Goal: Task Accomplishment & Management: Use online tool/utility

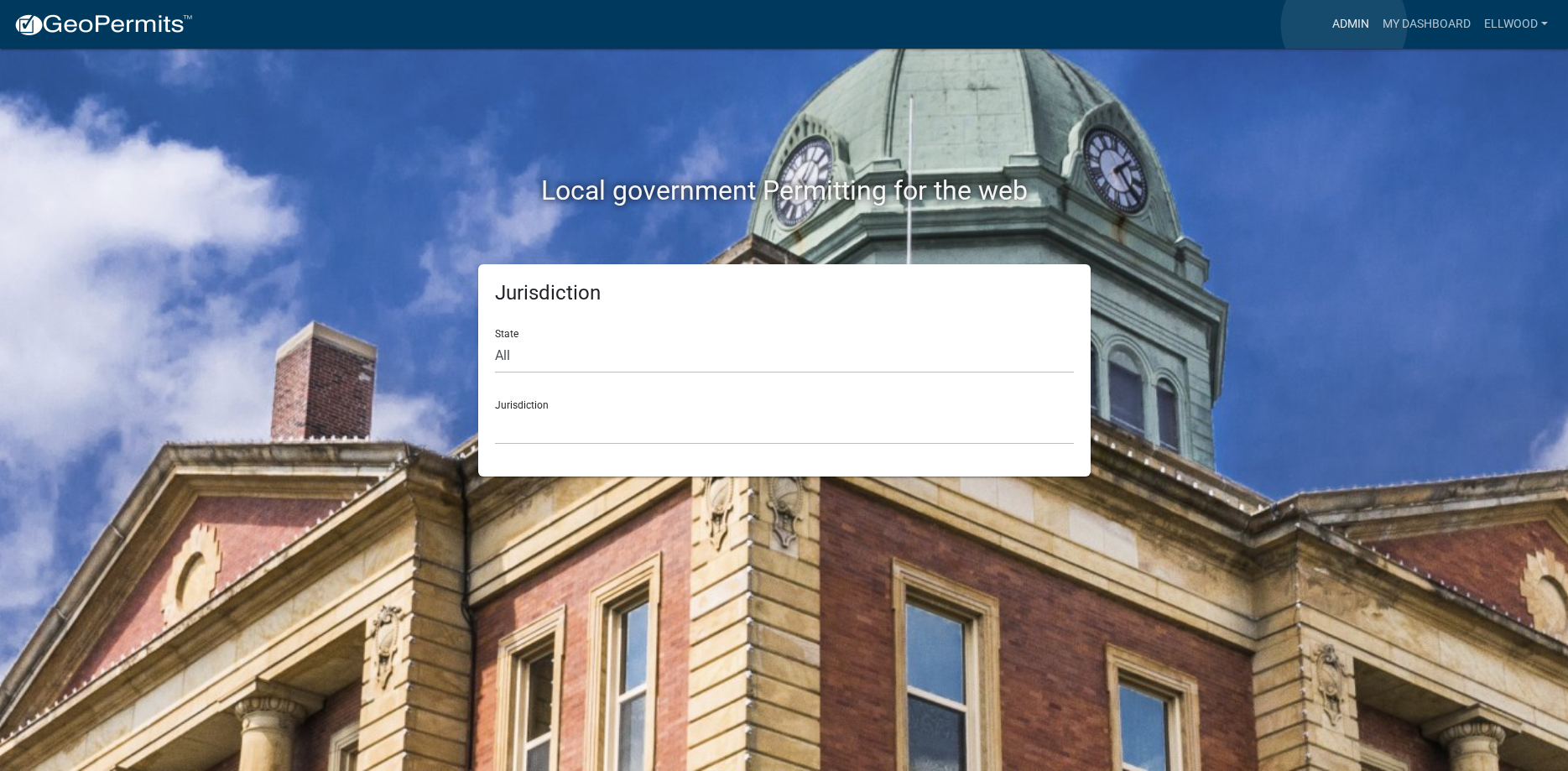
click at [1344, 26] on link "Admin" at bounding box center [1350, 25] width 50 height 32
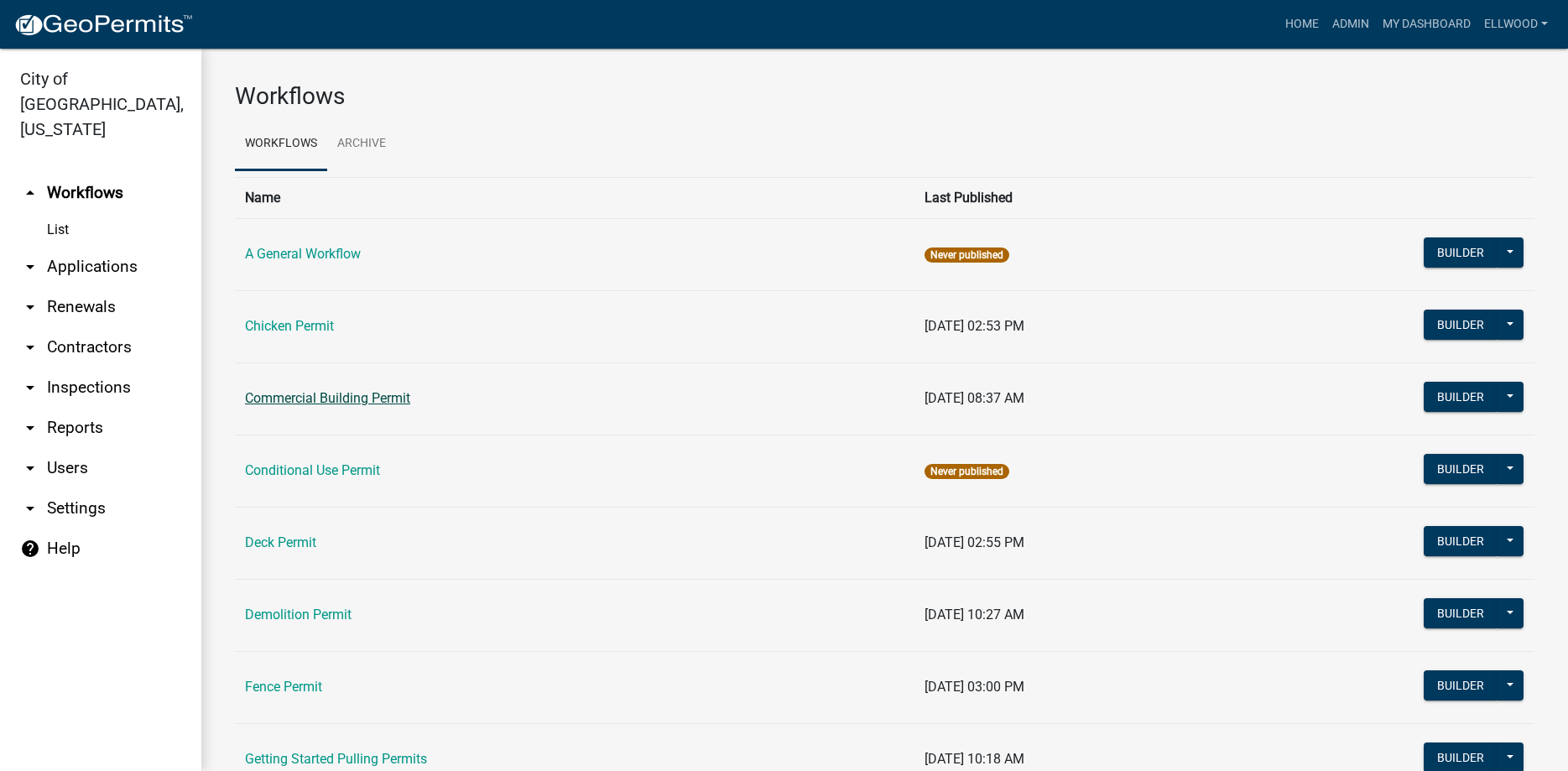
click at [301, 393] on link "Commercial Building Permit" at bounding box center [327, 397] width 165 height 16
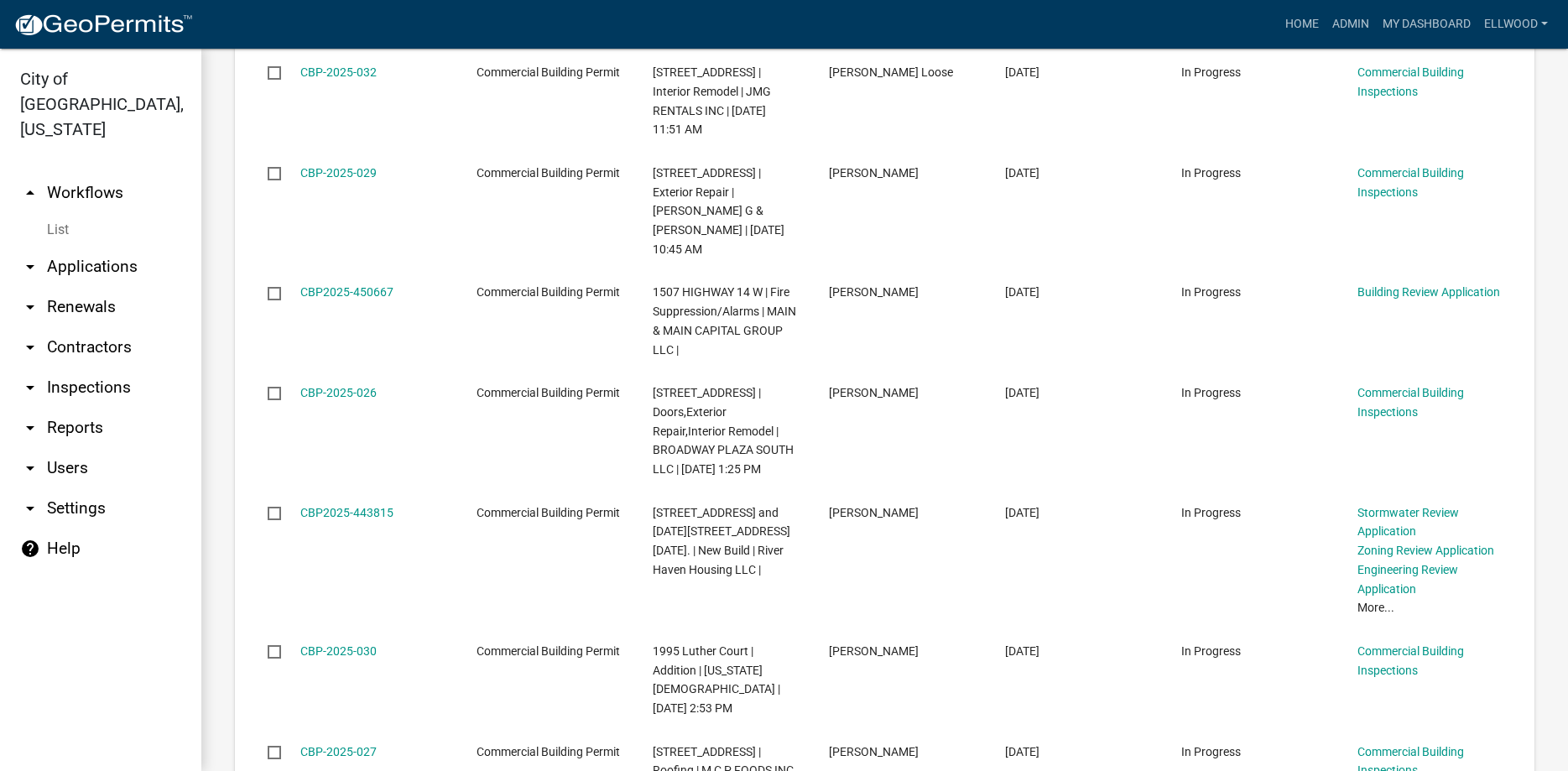
scroll to position [860, 0]
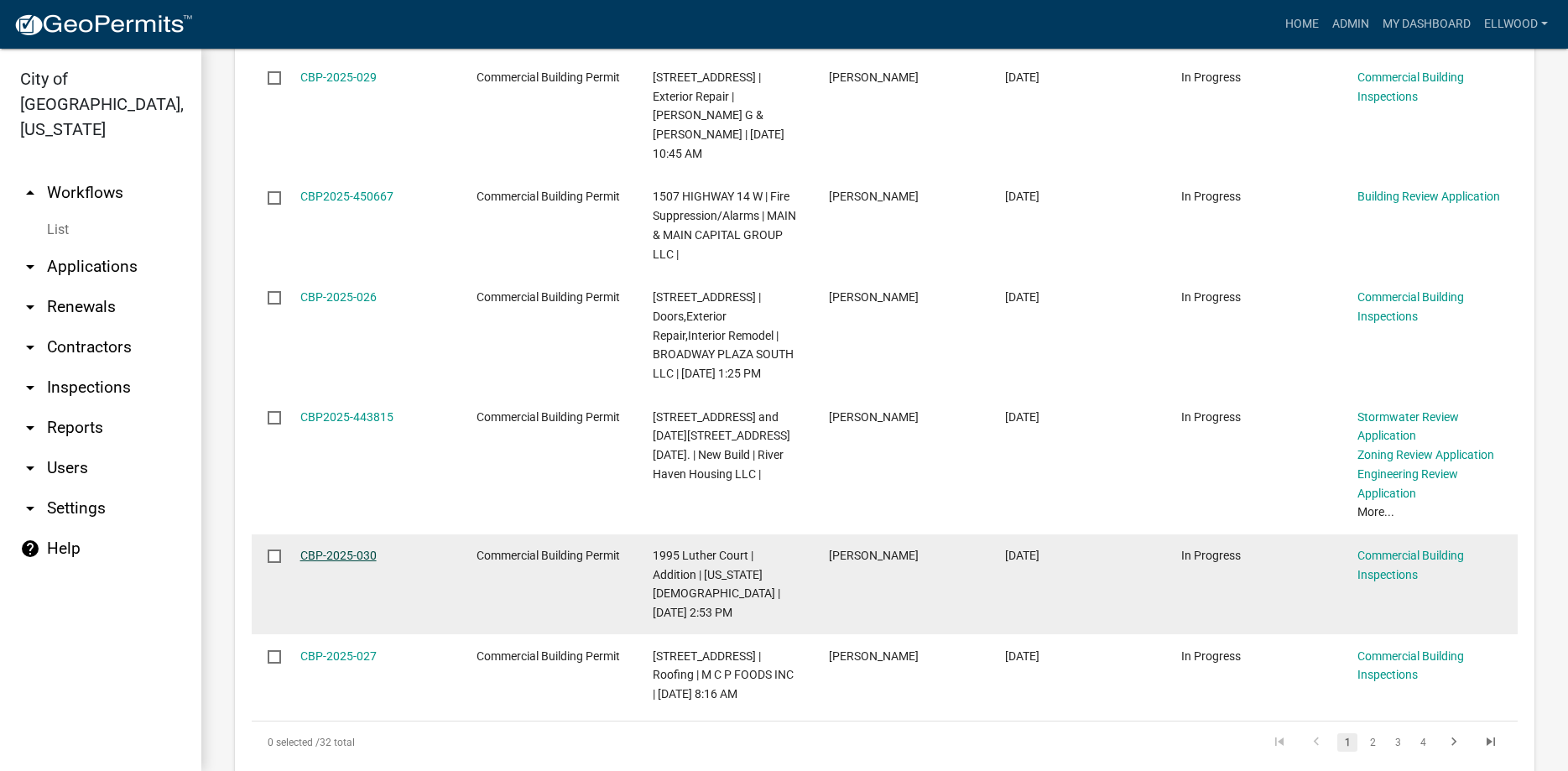
click at [346, 548] on link "CBP-2025-030" at bounding box center [339, 555] width 76 height 13
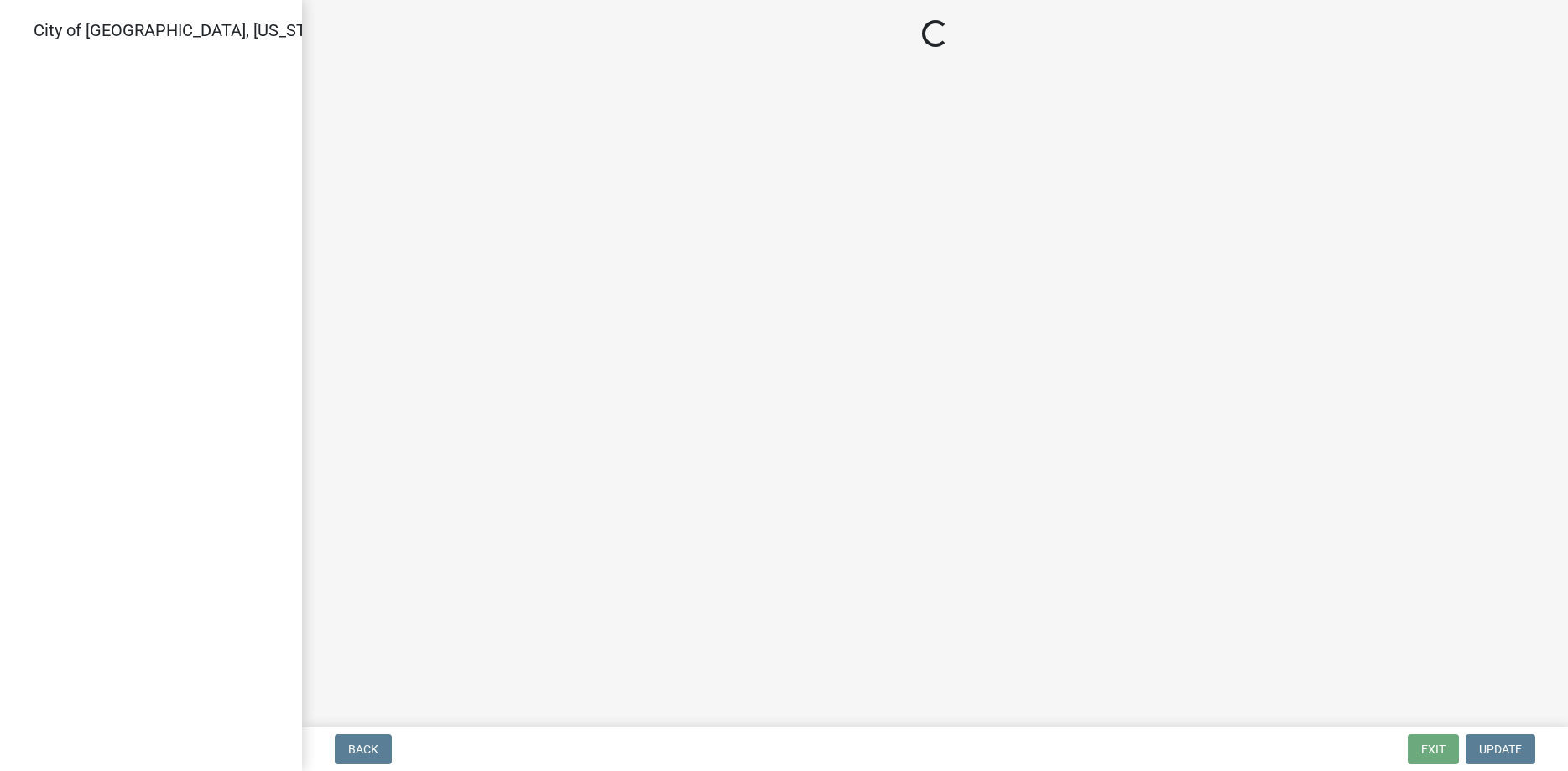
select select "805d55ac-e238-4e04-8f8e-acc067f36c3e"
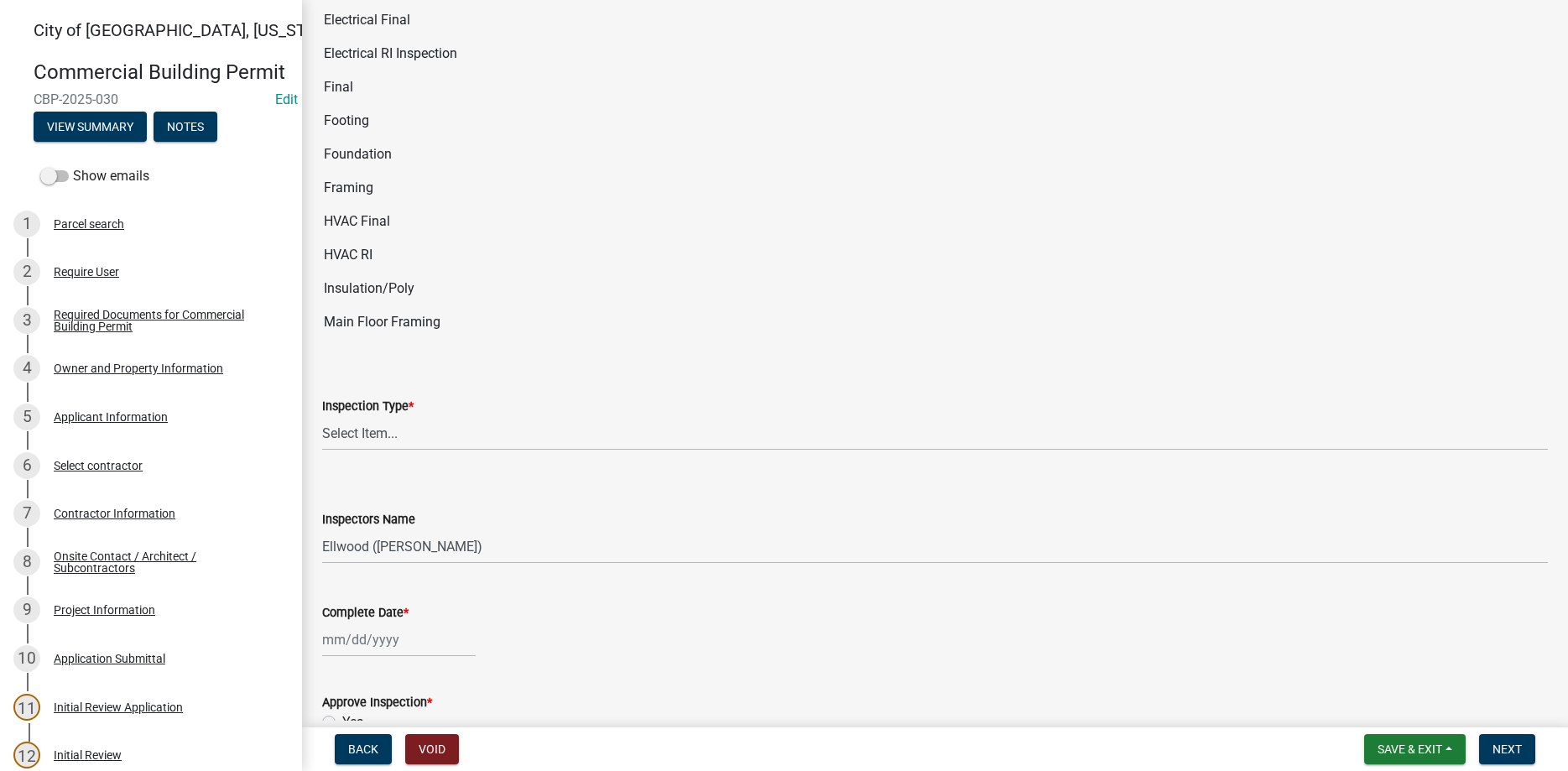
scroll to position [286, 0]
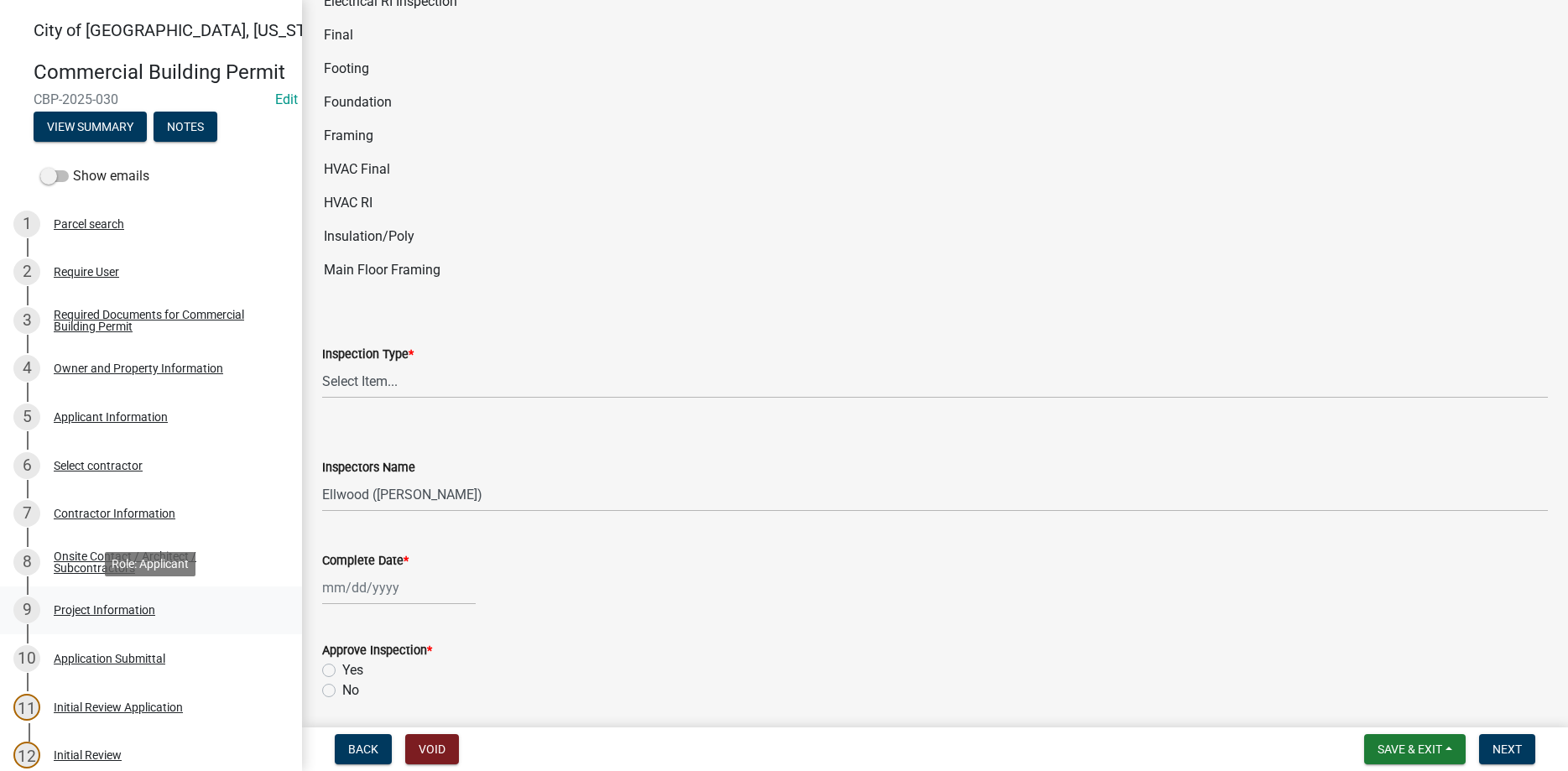
click at [124, 605] on div "Project Information" at bounding box center [104, 610] width 101 height 11
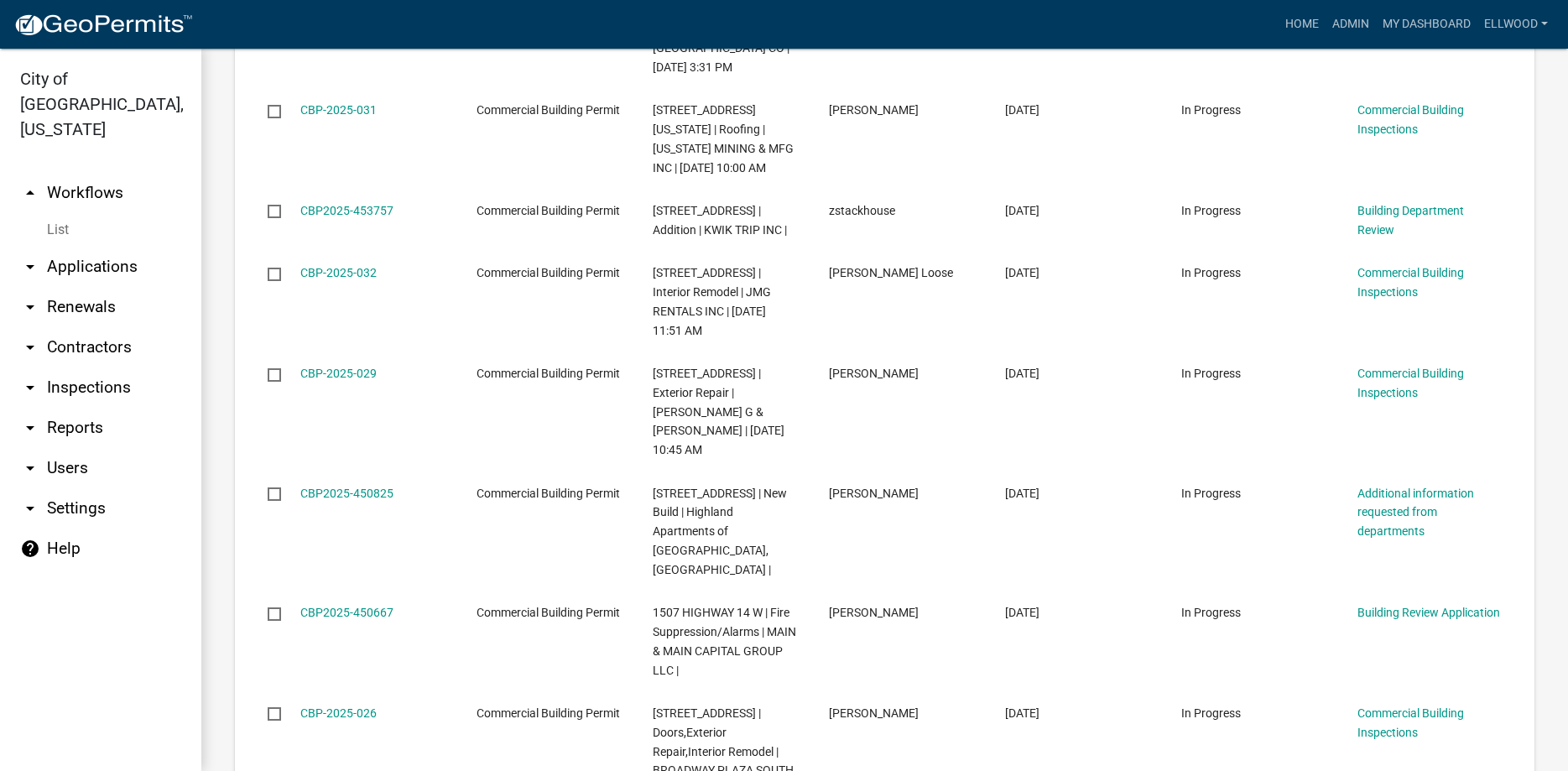
scroll to position [2295, 0]
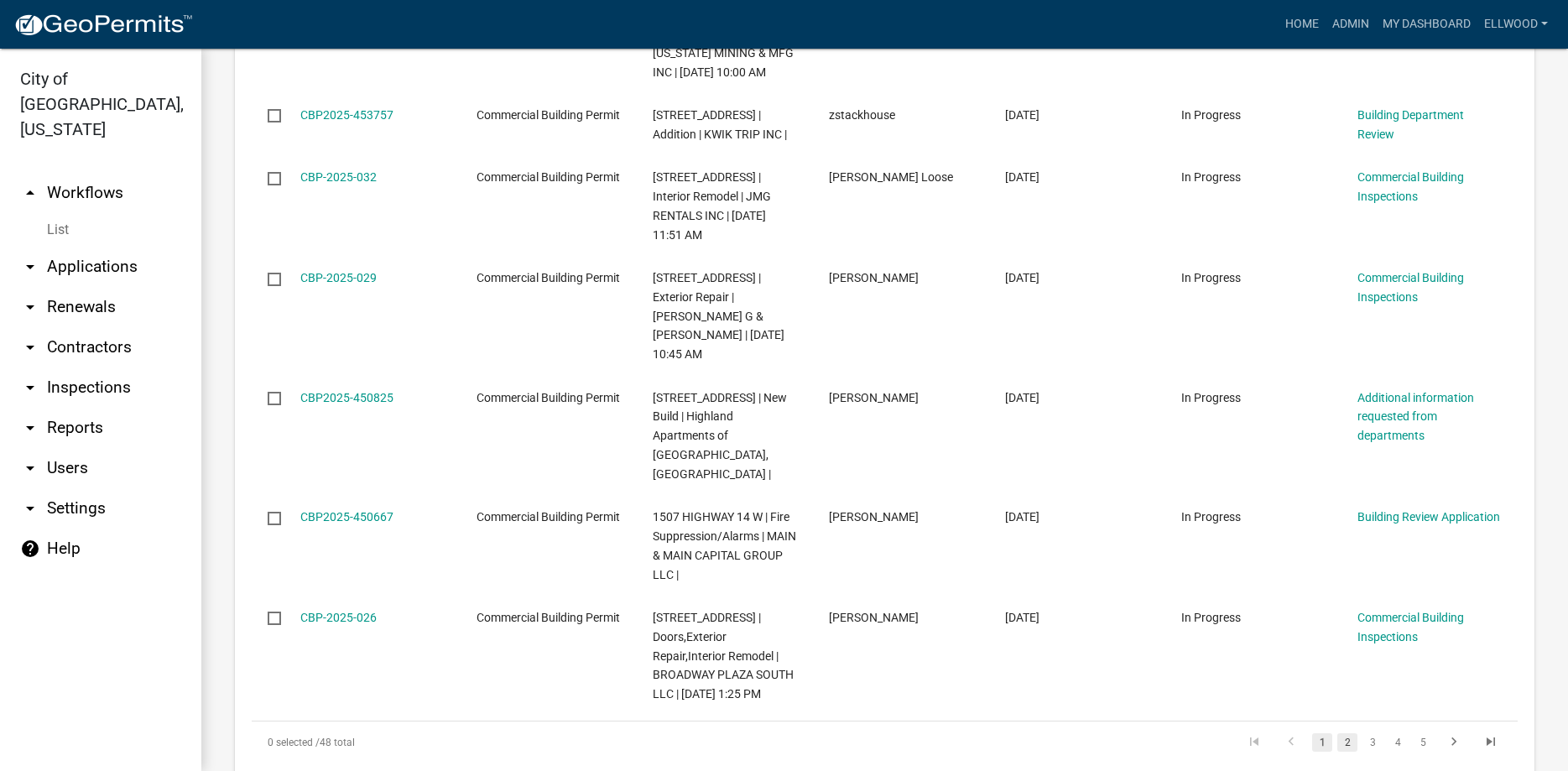
click at [1346, 733] on link "2" at bounding box center [1347, 742] width 20 height 18
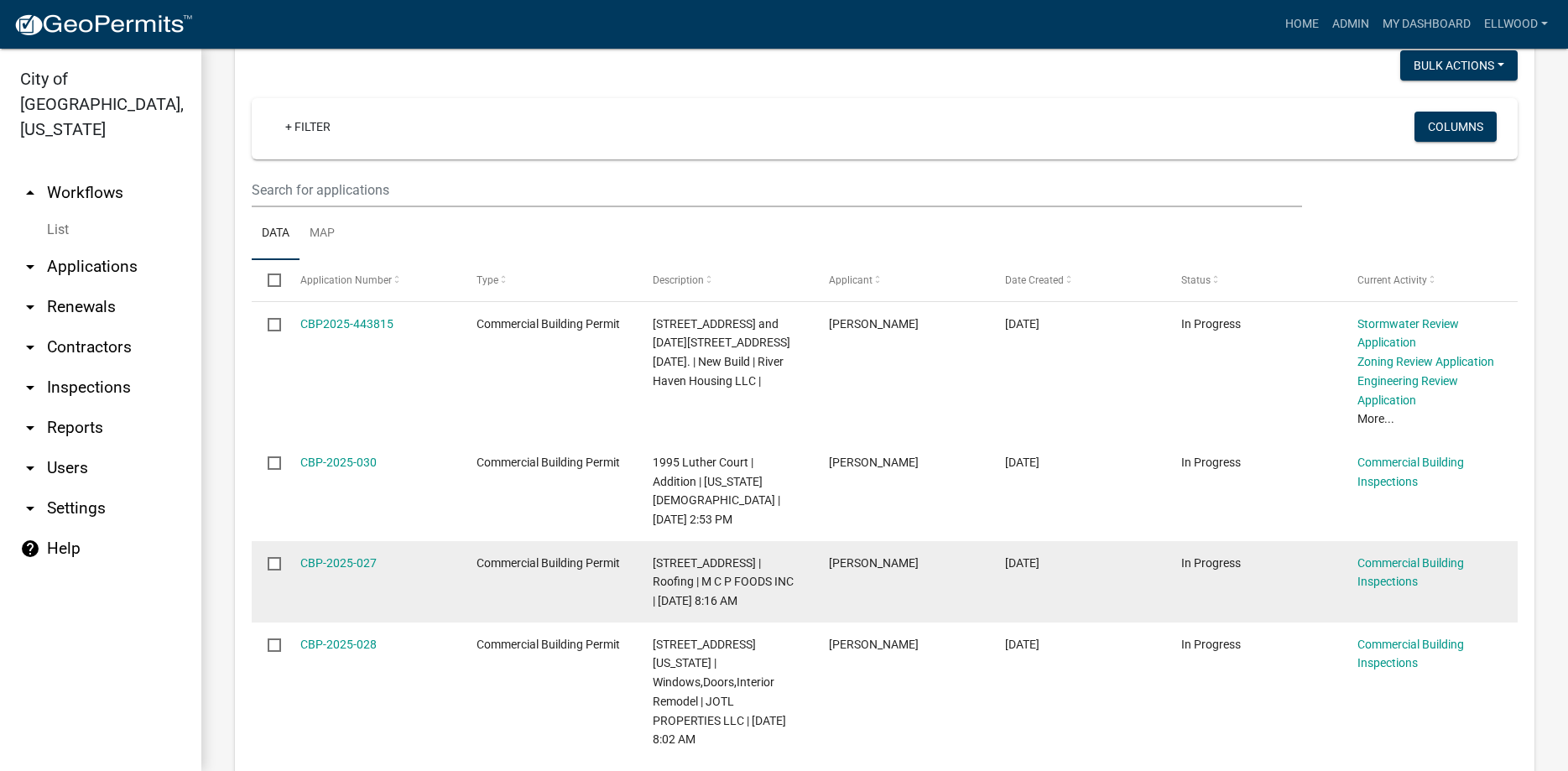
scroll to position [1682, 0]
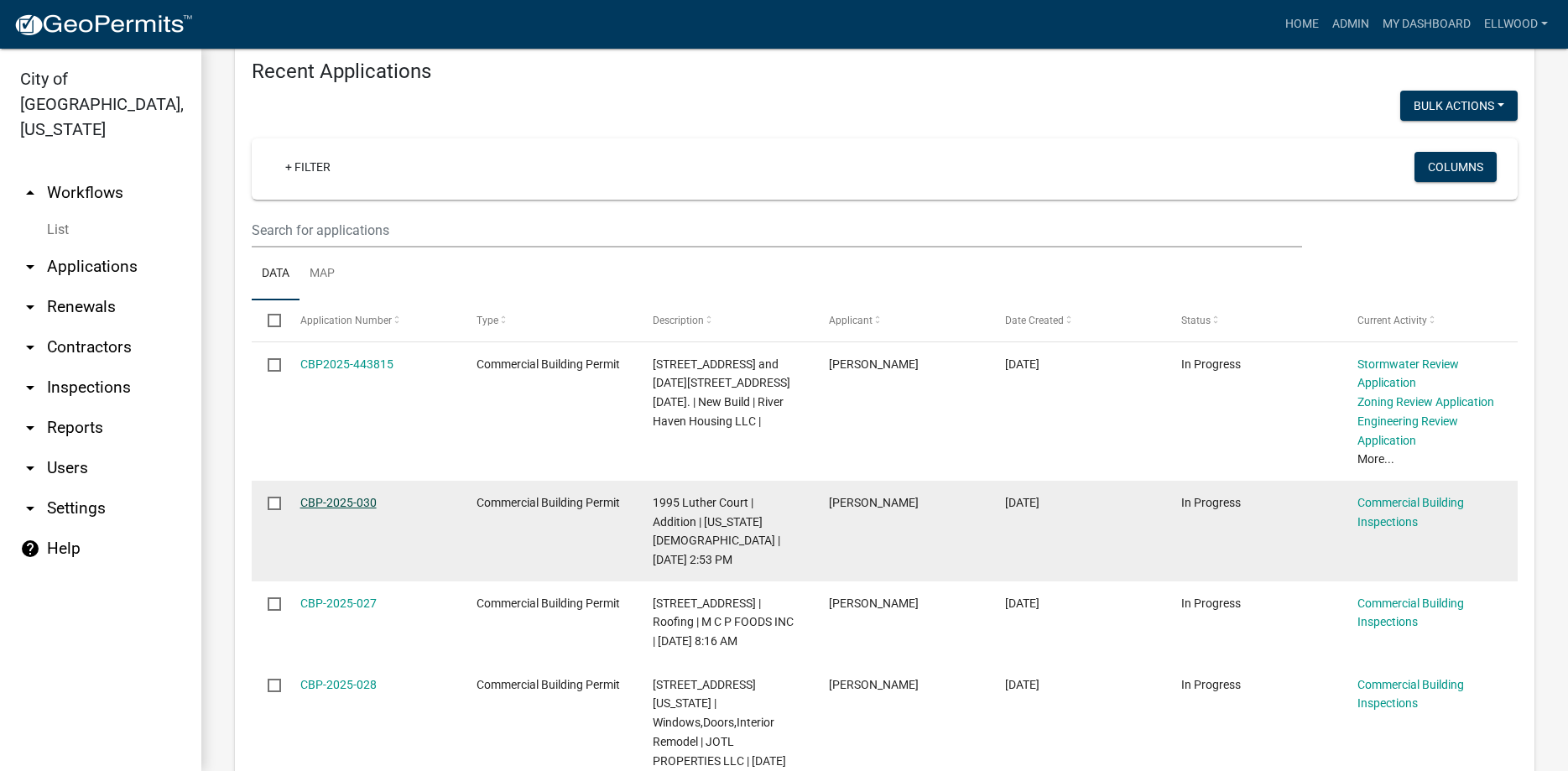
click at [345, 496] on link "CBP-2025-030" at bounding box center [339, 503] width 76 height 13
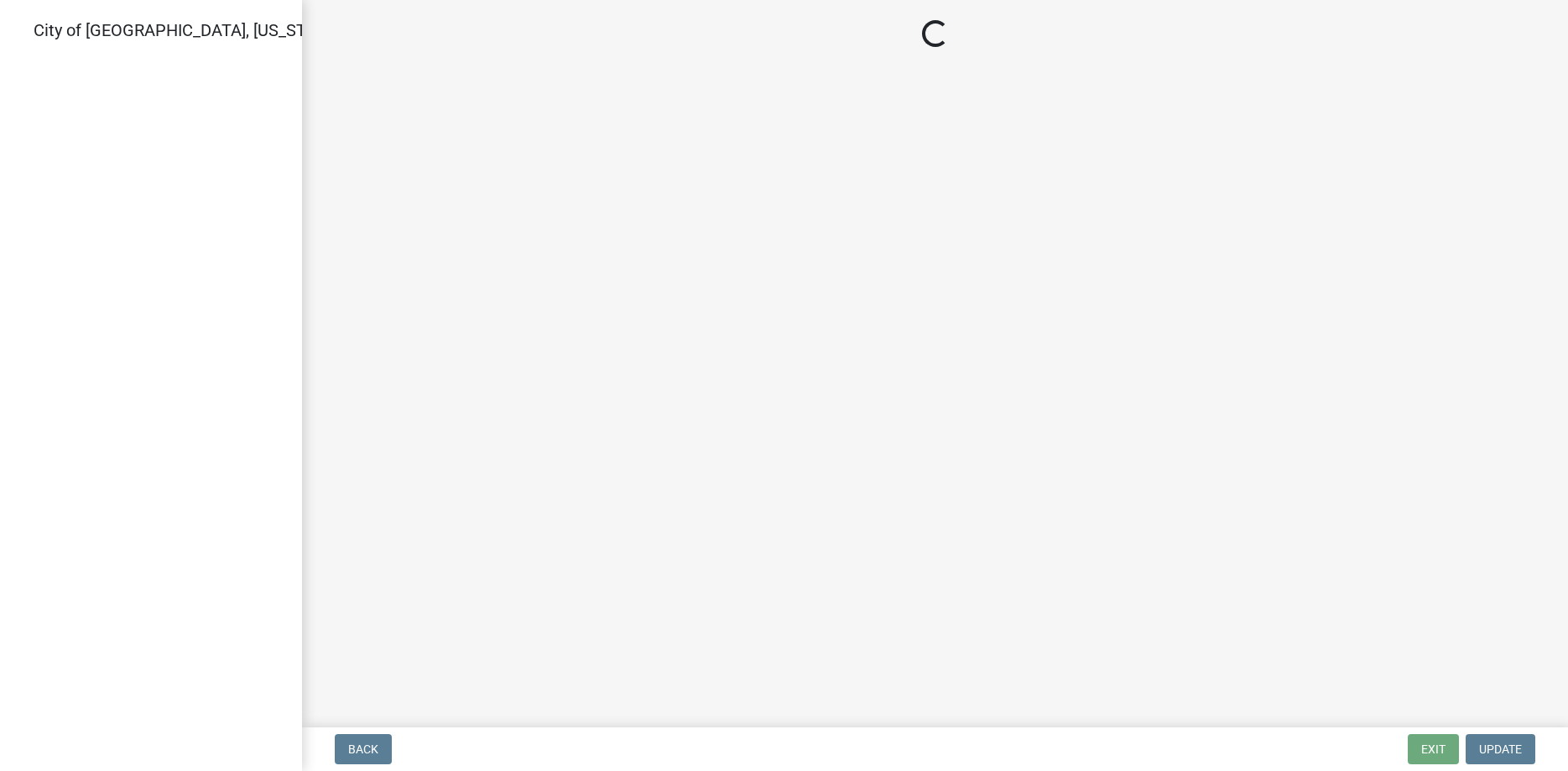
select select "805d55ac-e238-4e04-8f8e-acc067f36c3e"
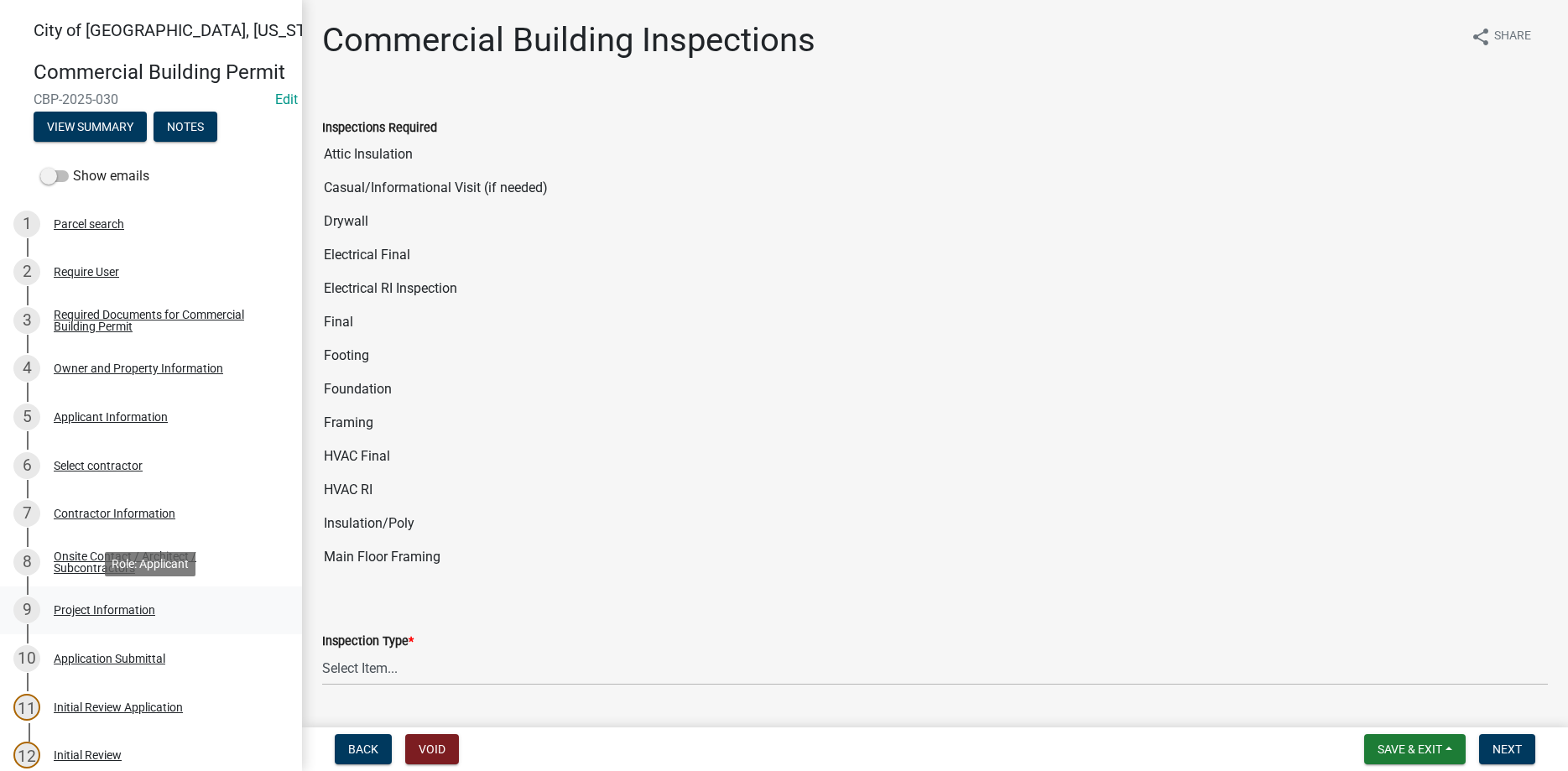
click at [116, 605] on div "Project Information" at bounding box center [104, 610] width 101 height 11
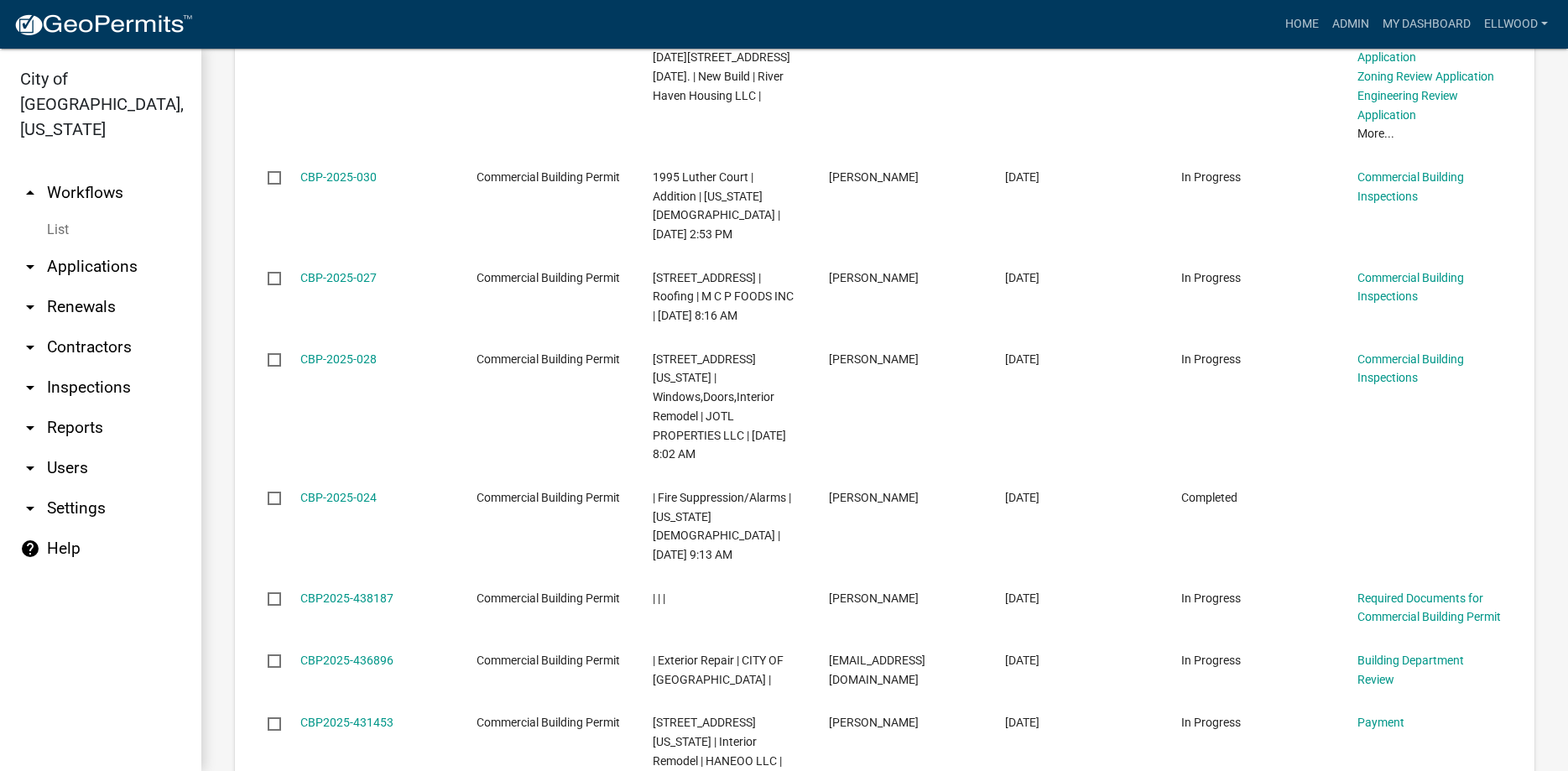
scroll to position [2352, 0]
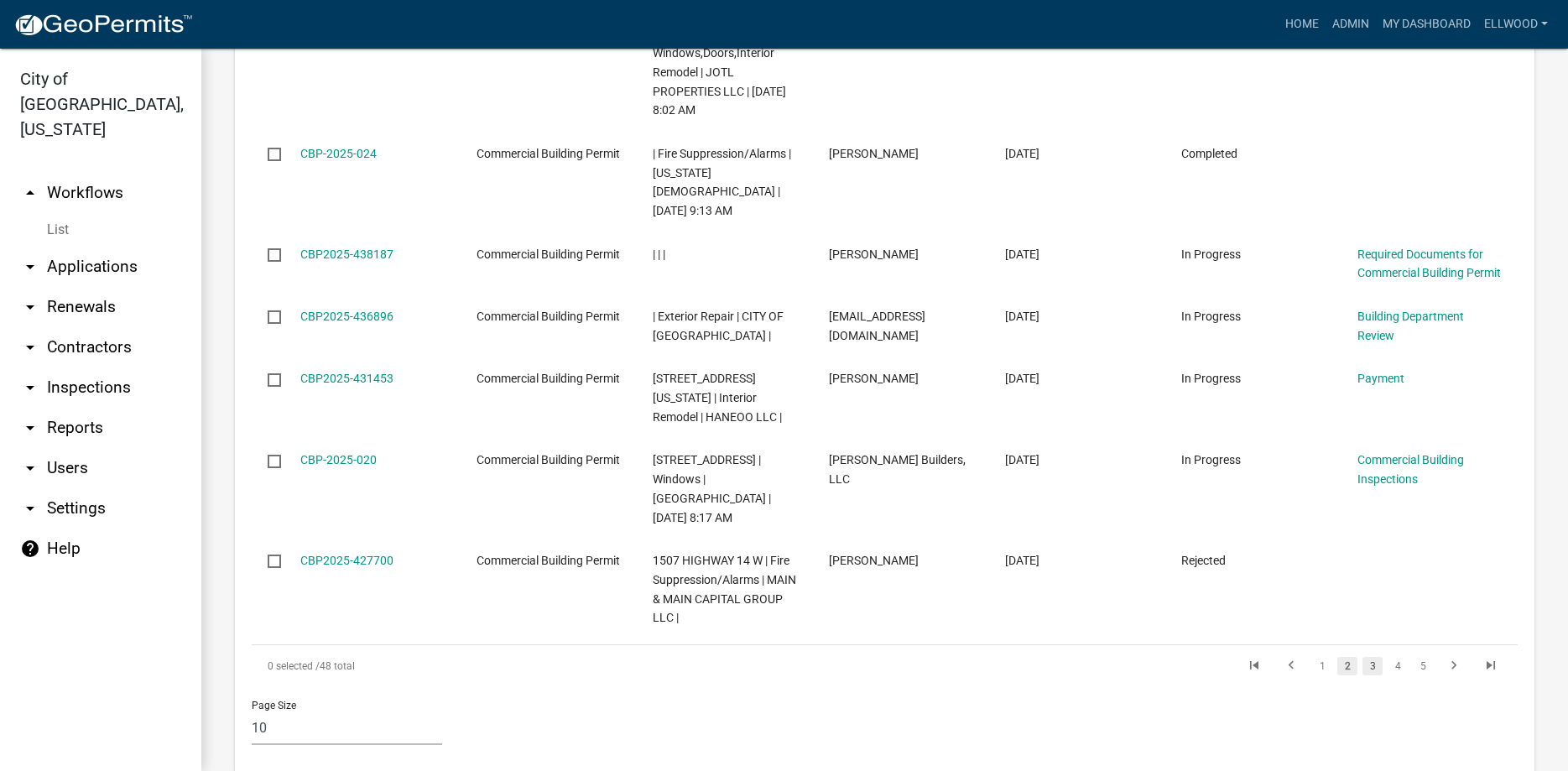
click at [1371, 656] on link "3" at bounding box center [1372, 665] width 20 height 18
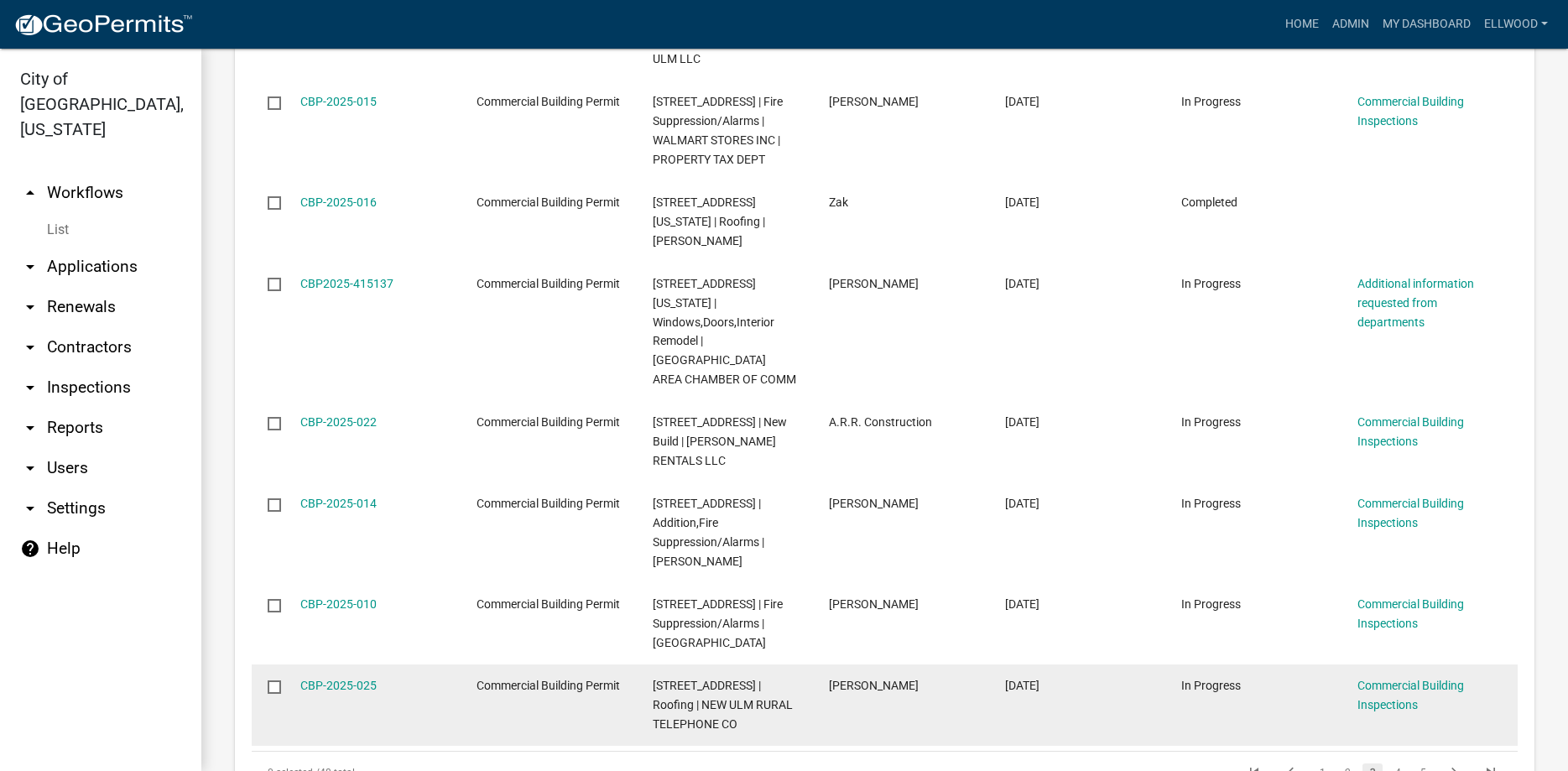
scroll to position [2237, 0]
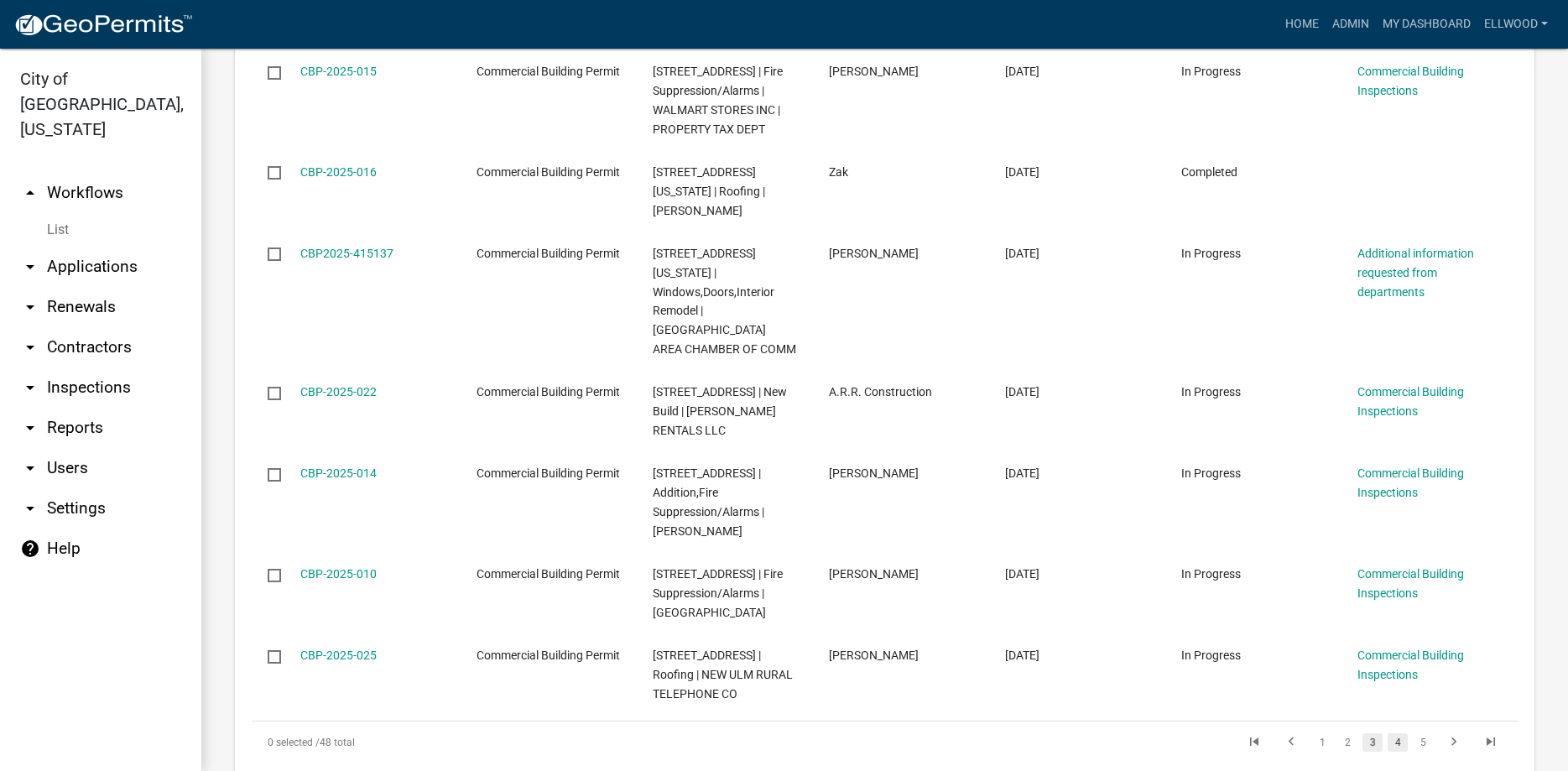
click at [1395, 733] on link "4" at bounding box center [1397, 742] width 20 height 18
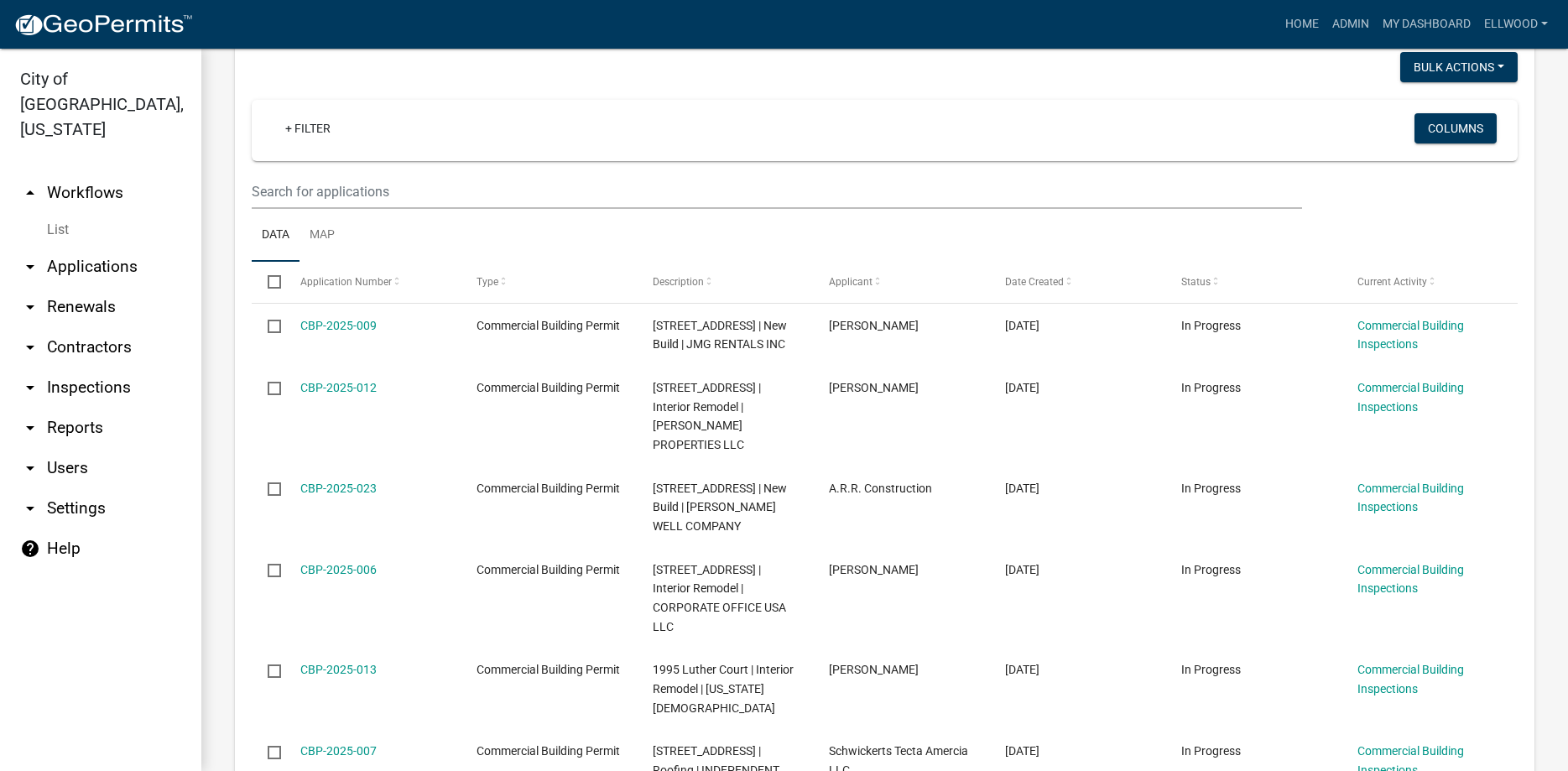
scroll to position [1243, 0]
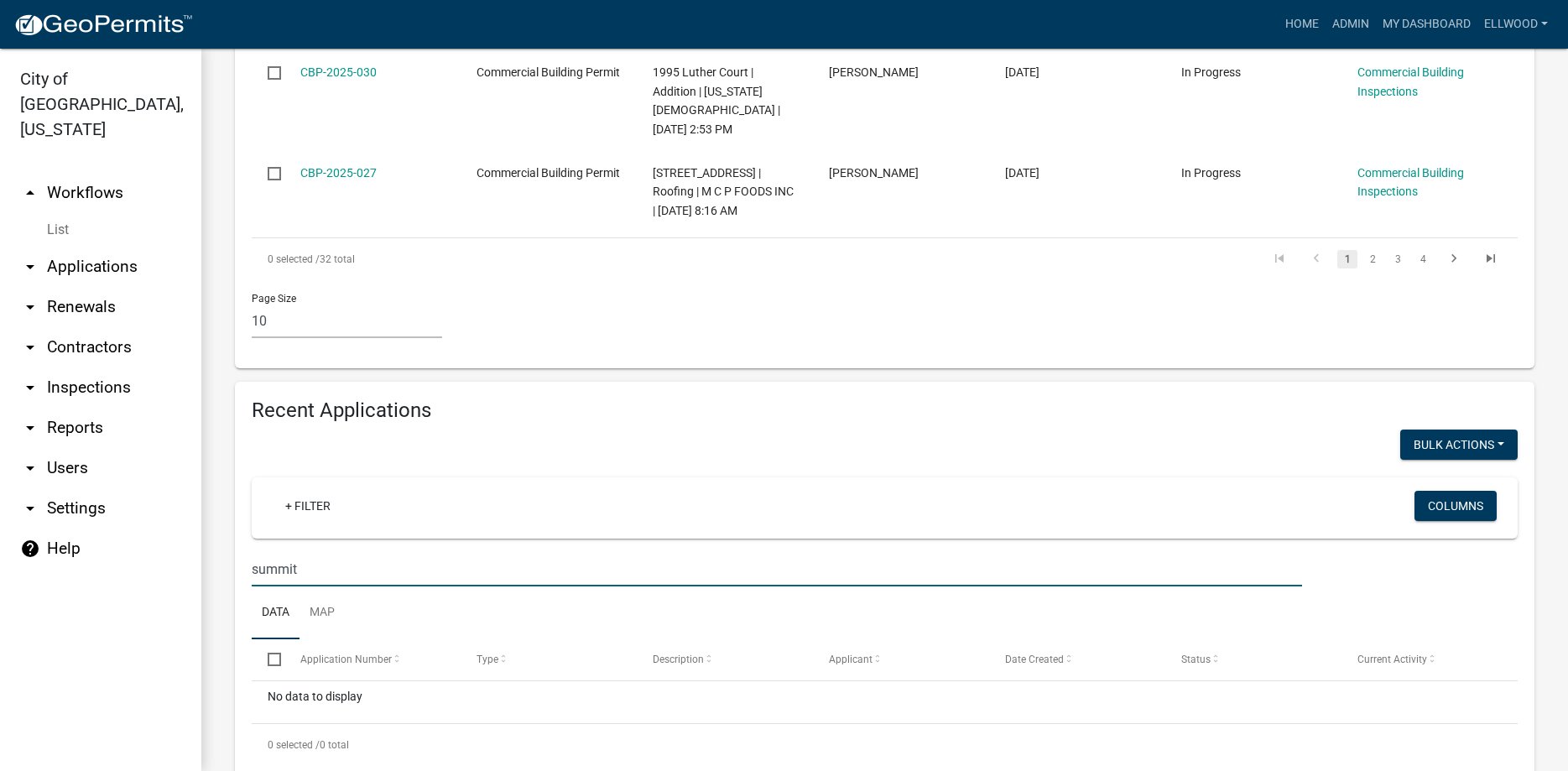
scroll to position [1351, 0]
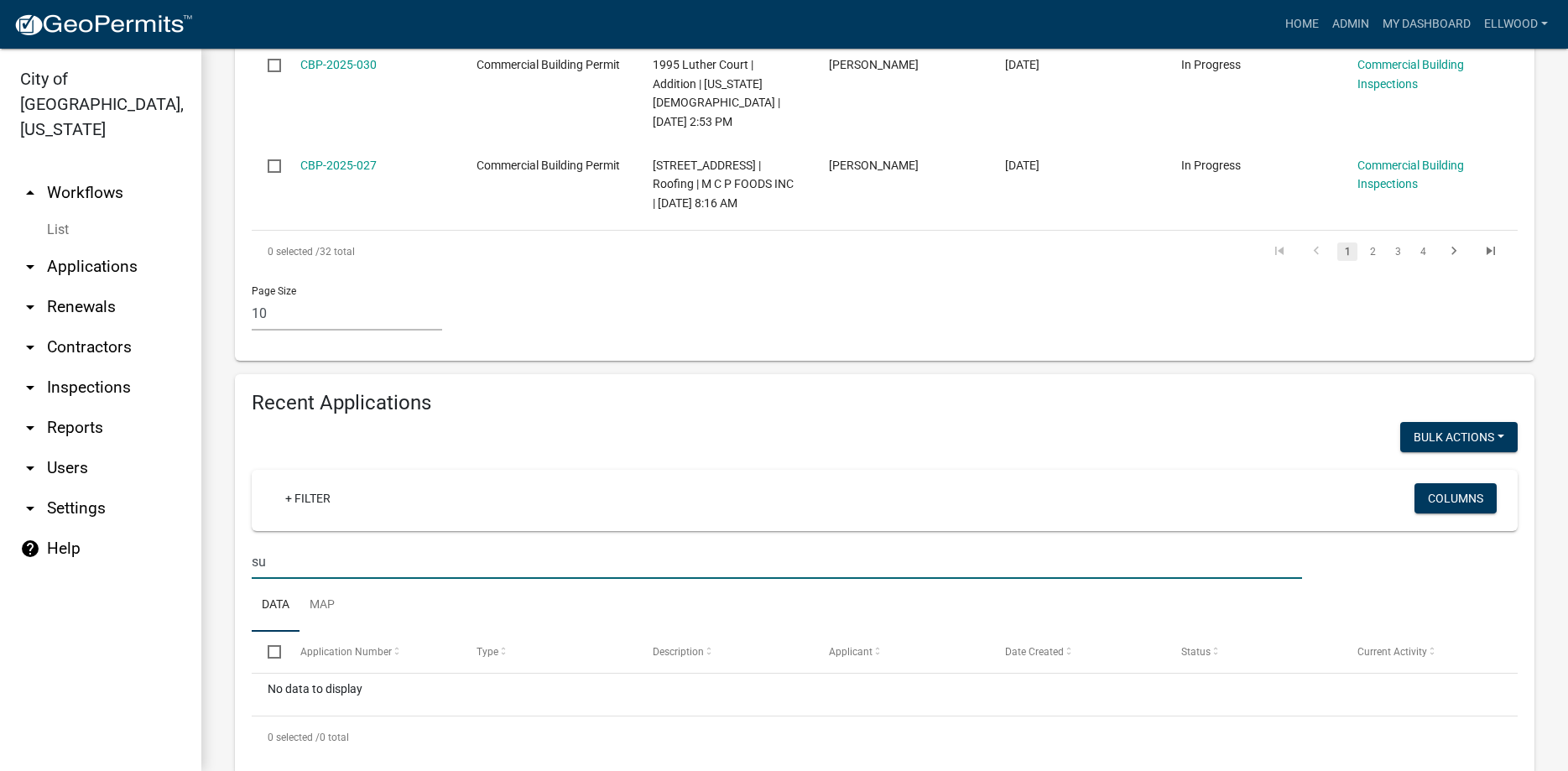
type input "s"
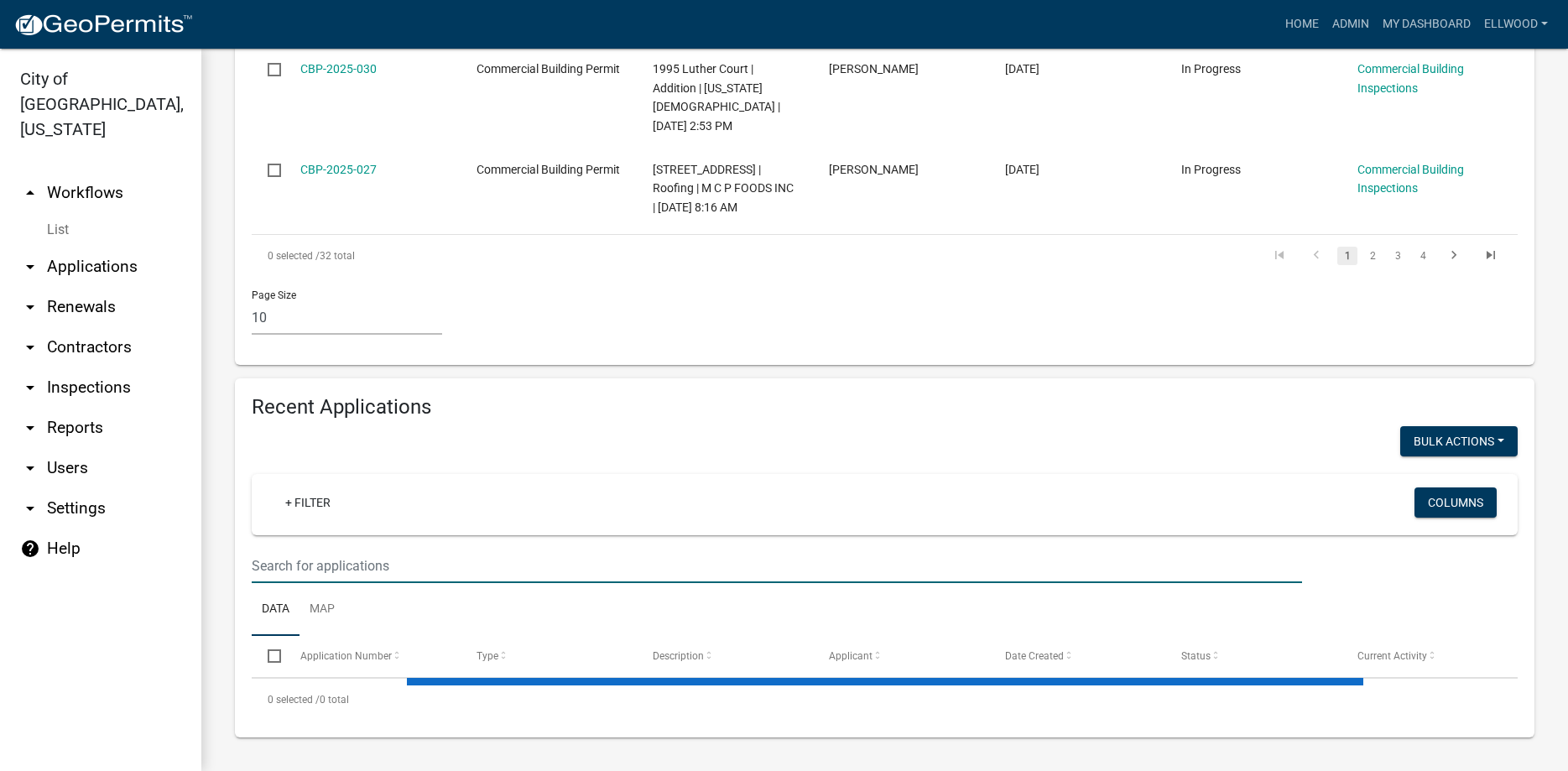
scroll to position [1309, 0]
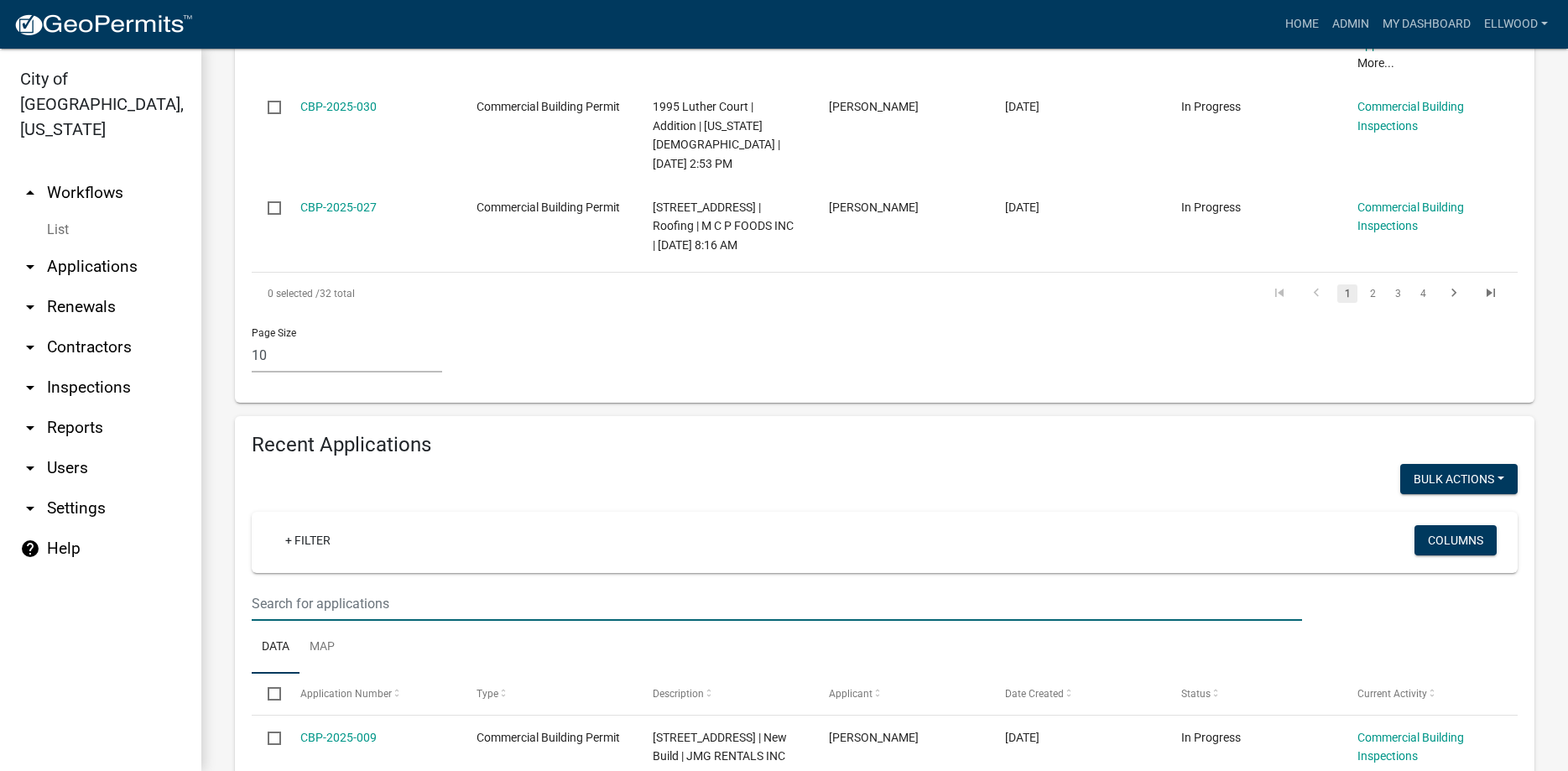
click at [301, 586] on input "text" at bounding box center [776, 603] width 1050 height 34
type input "1995"
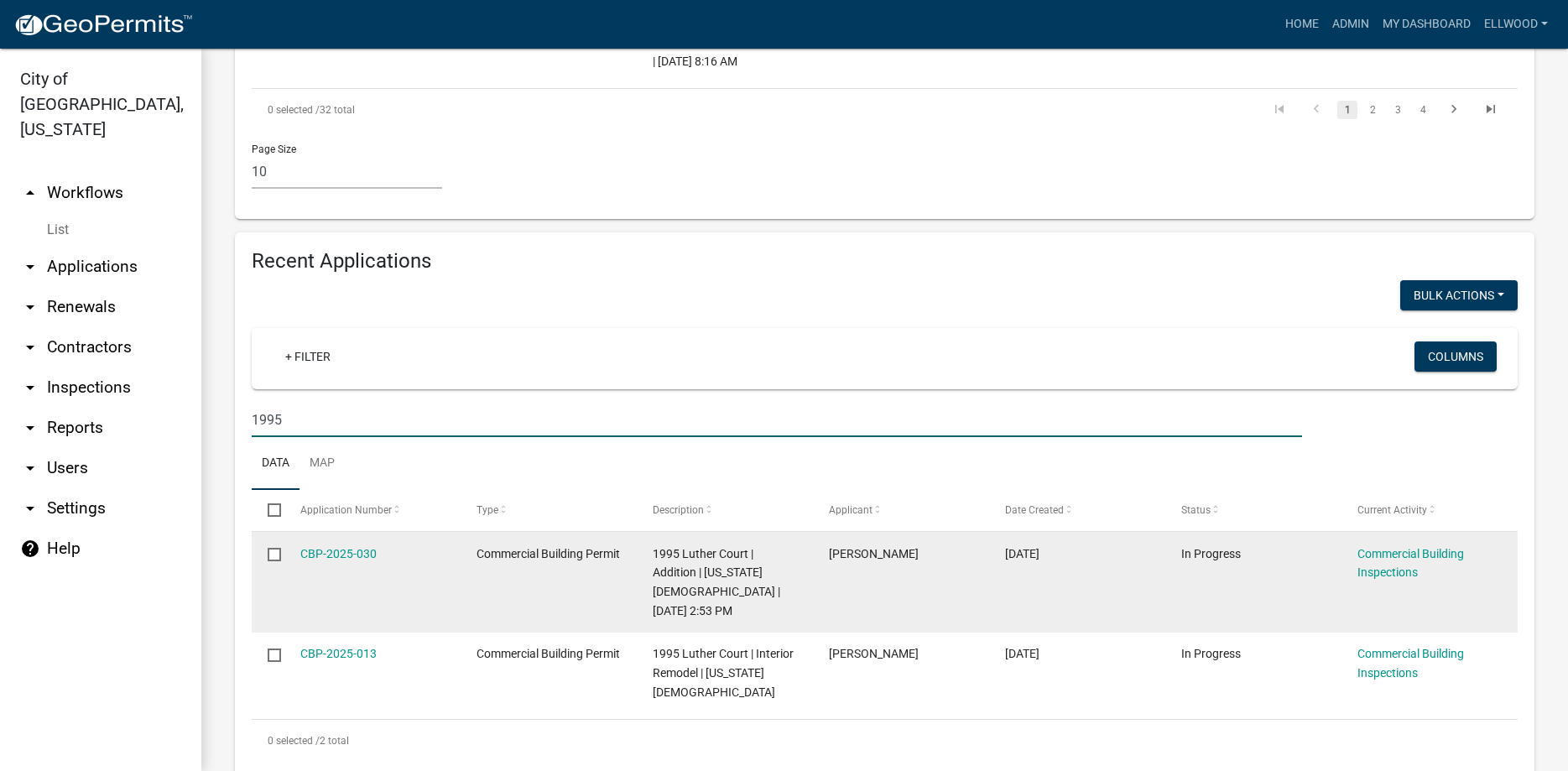
scroll to position [1496, 0]
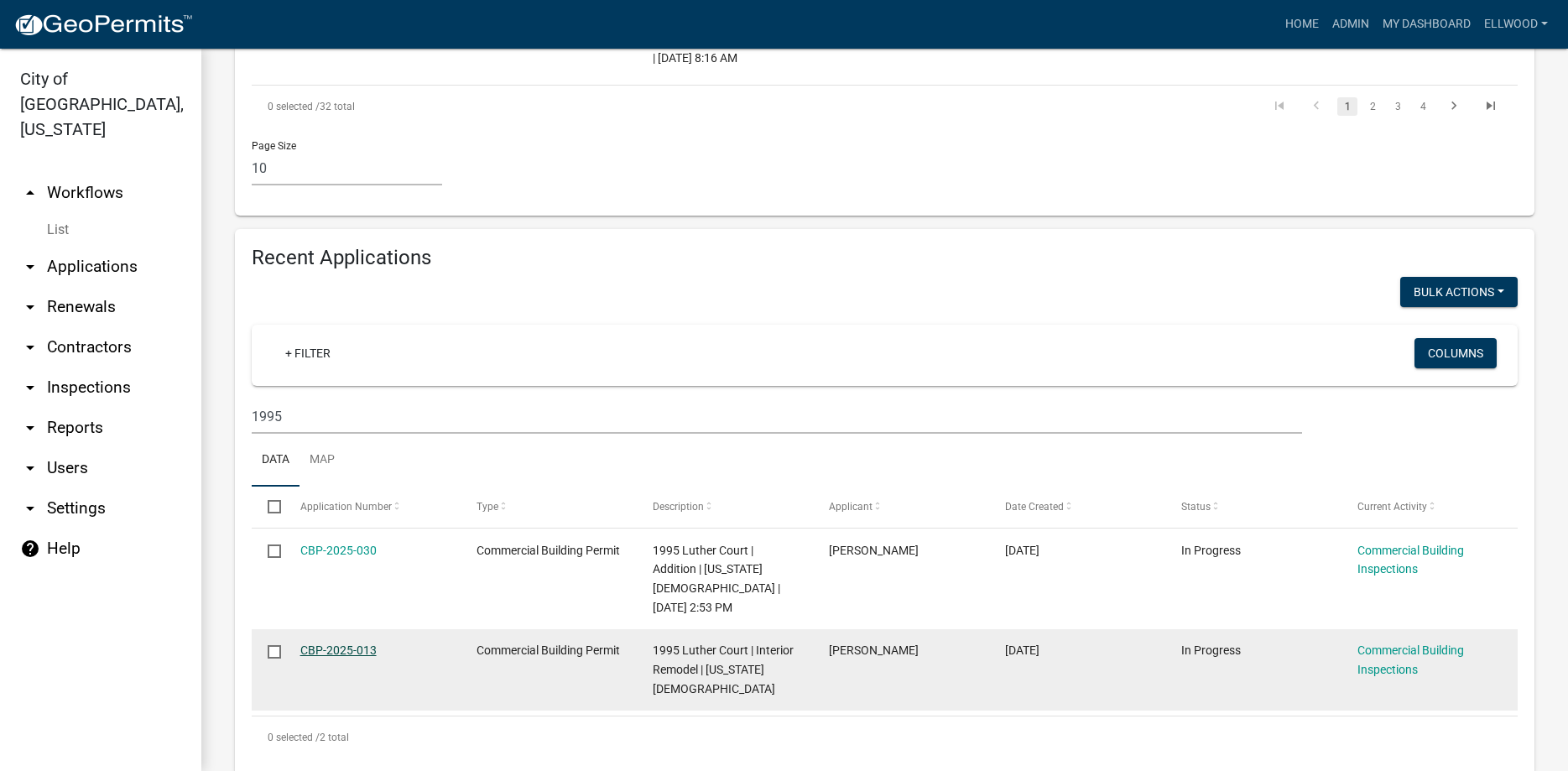
click at [360, 643] on link "CBP-2025-013" at bounding box center [339, 650] width 76 height 13
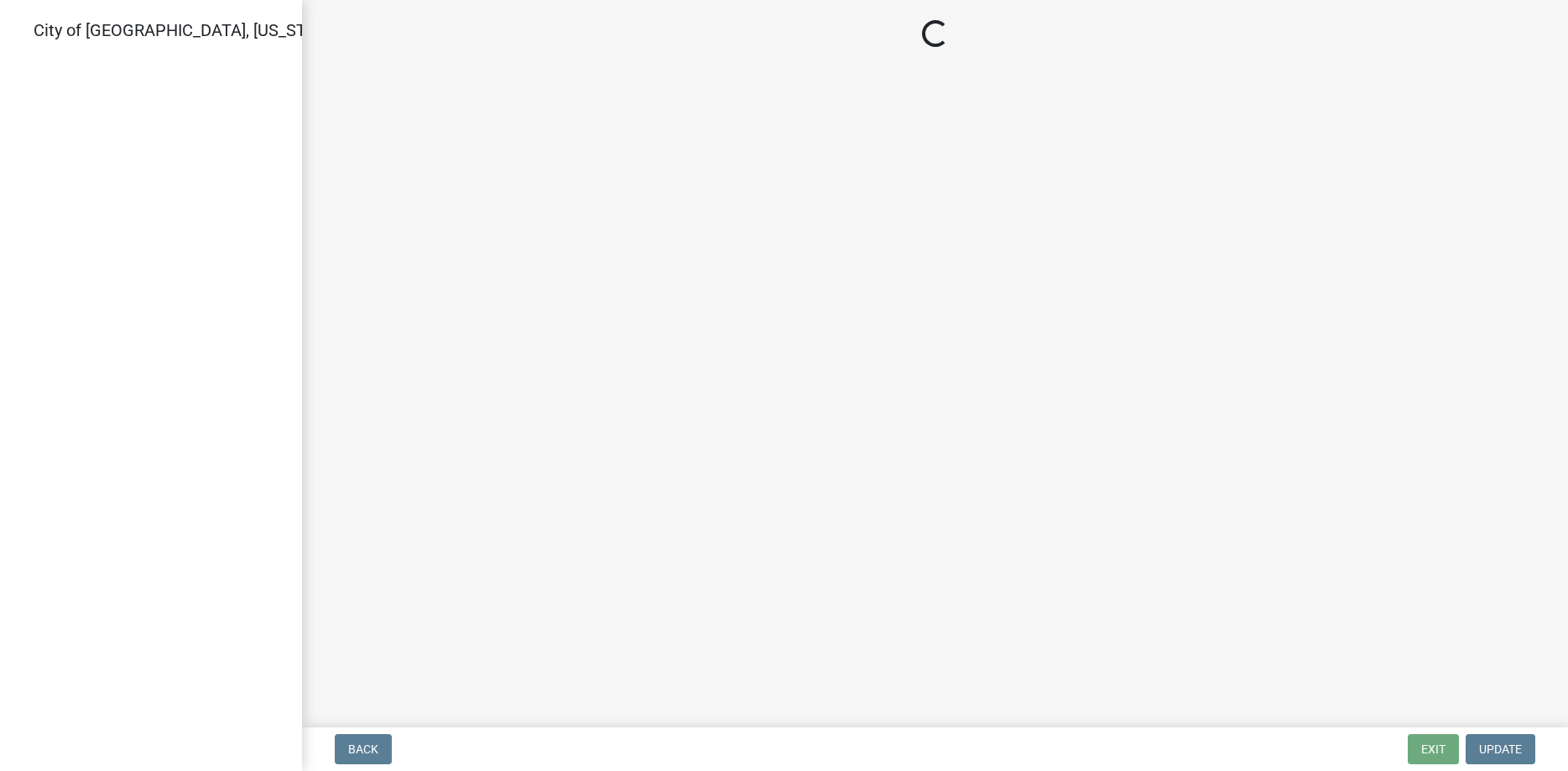
select select "805d55ac-e238-4e04-8f8e-acc067f36c3e"
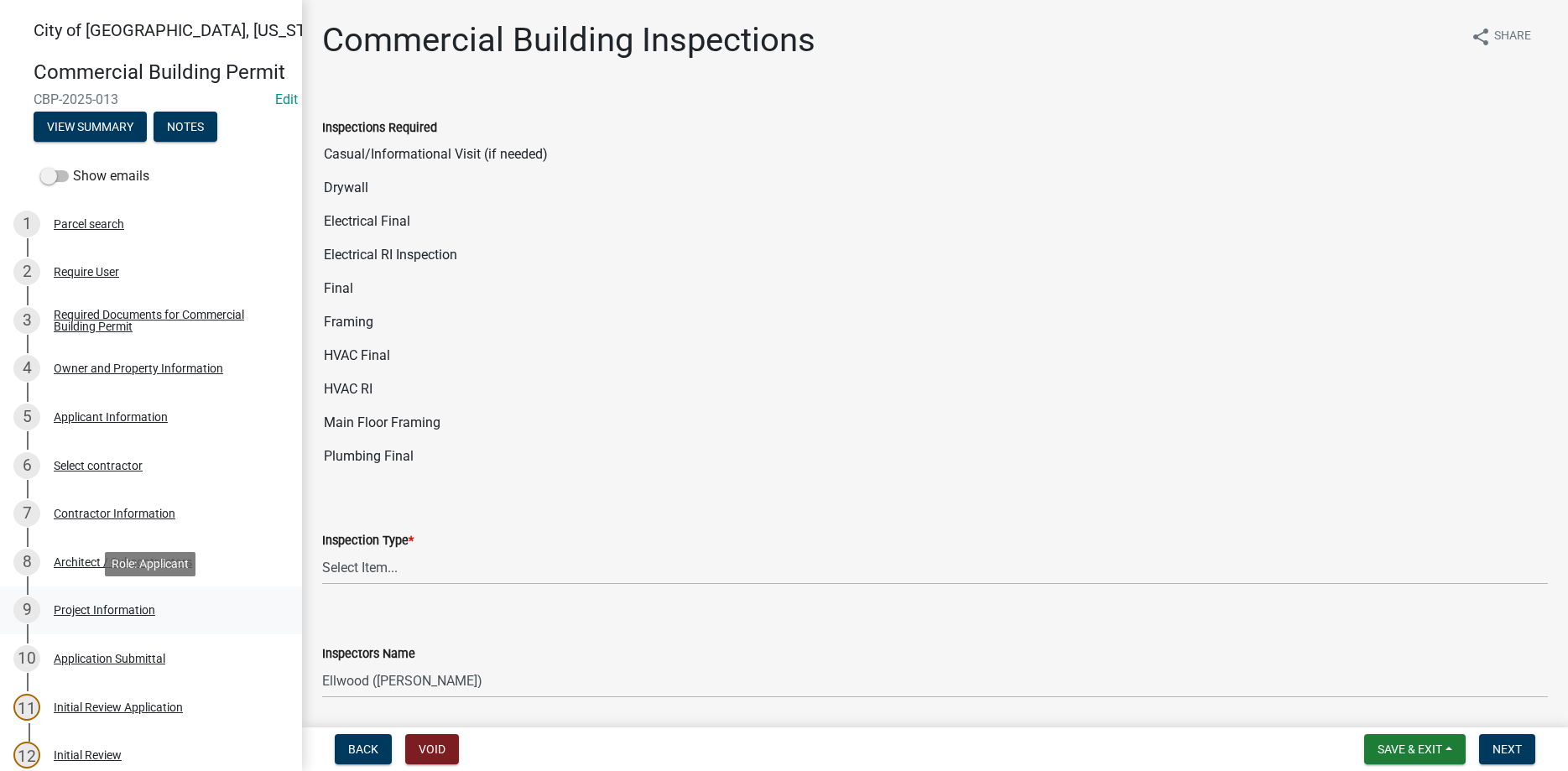
click at [125, 605] on div "Project Information" at bounding box center [104, 610] width 101 height 11
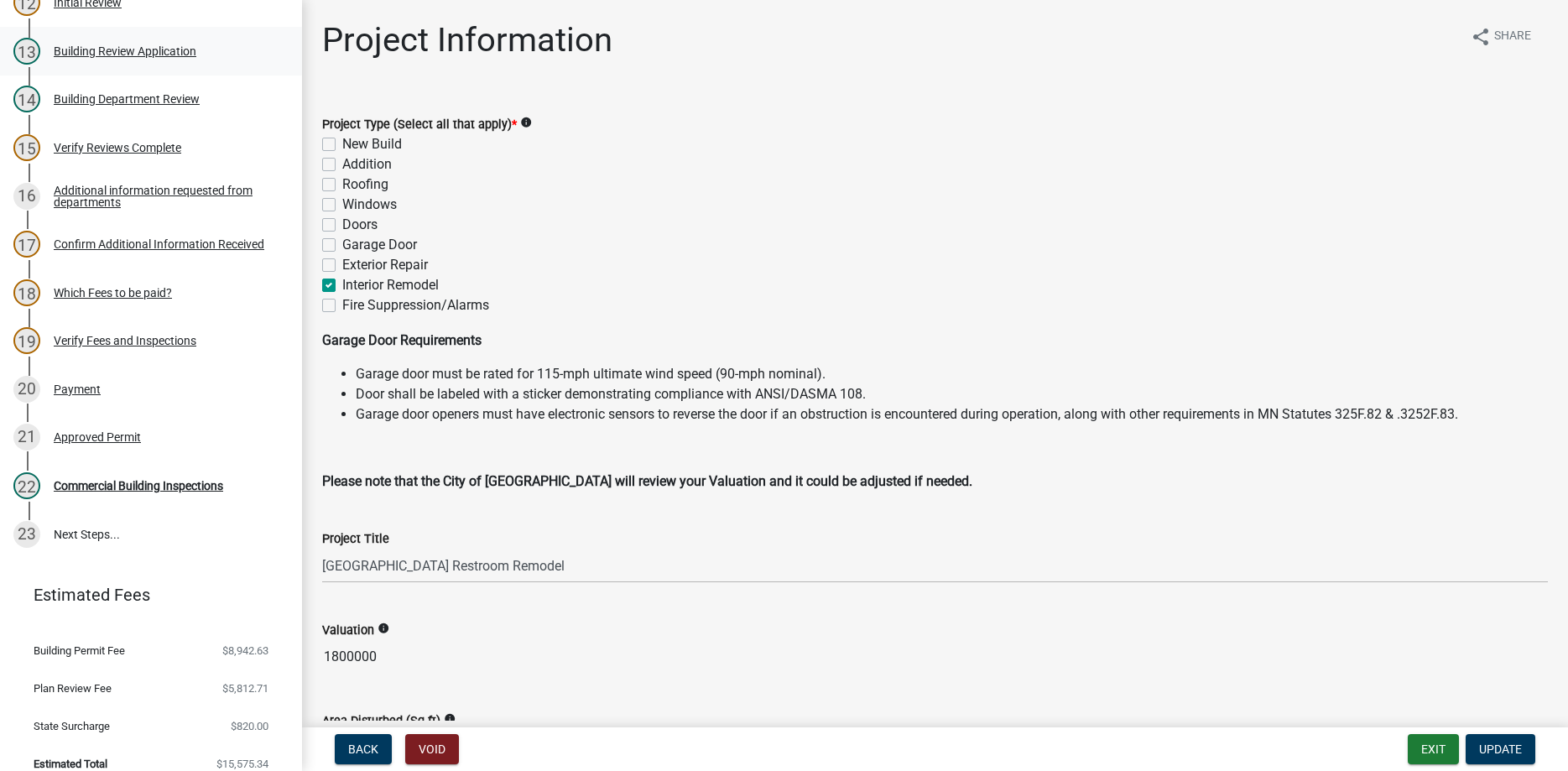
scroll to position [770, 0]
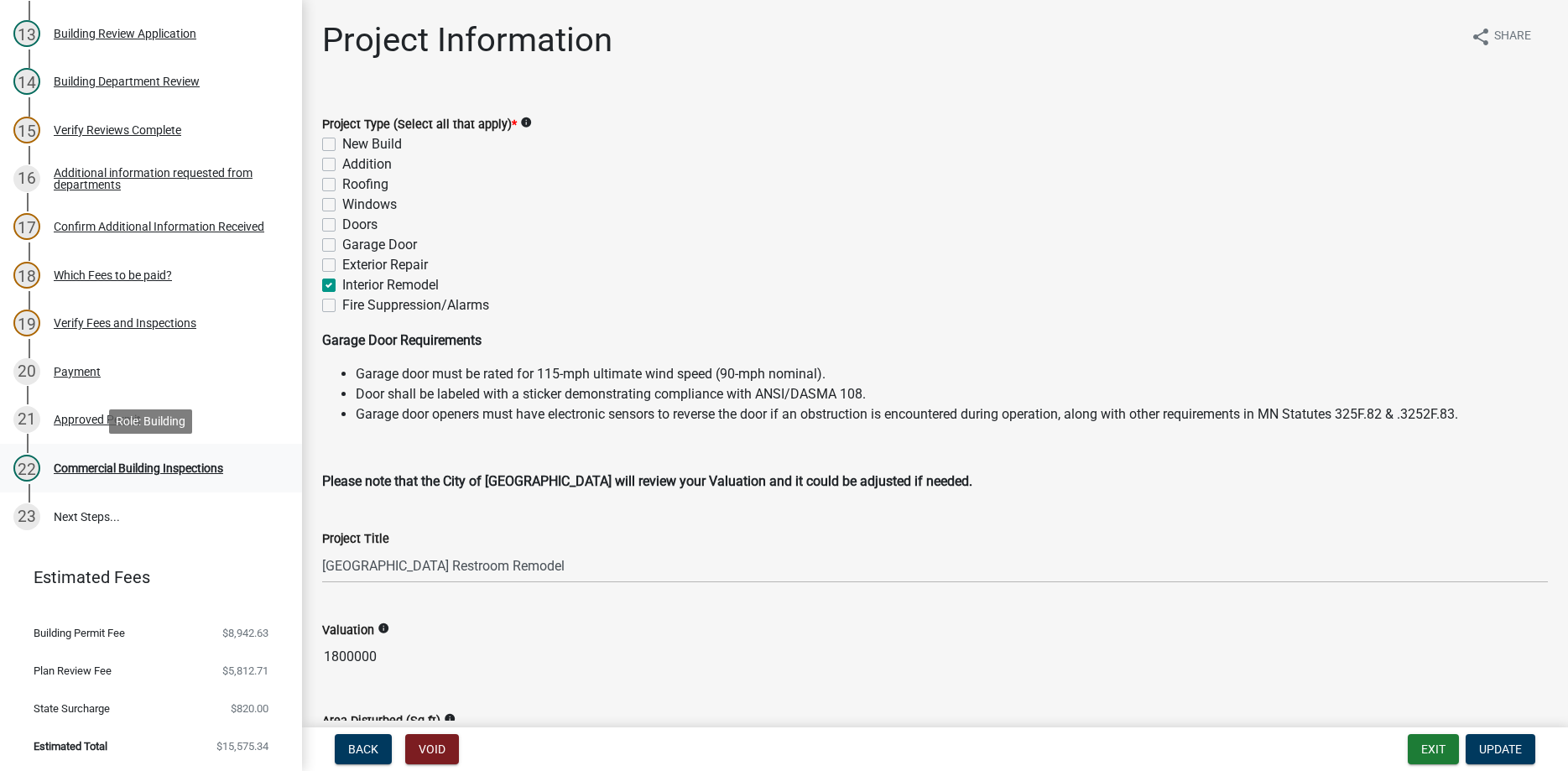
click at [123, 470] on div "Commercial Building Inspections" at bounding box center [138, 468] width 170 height 11
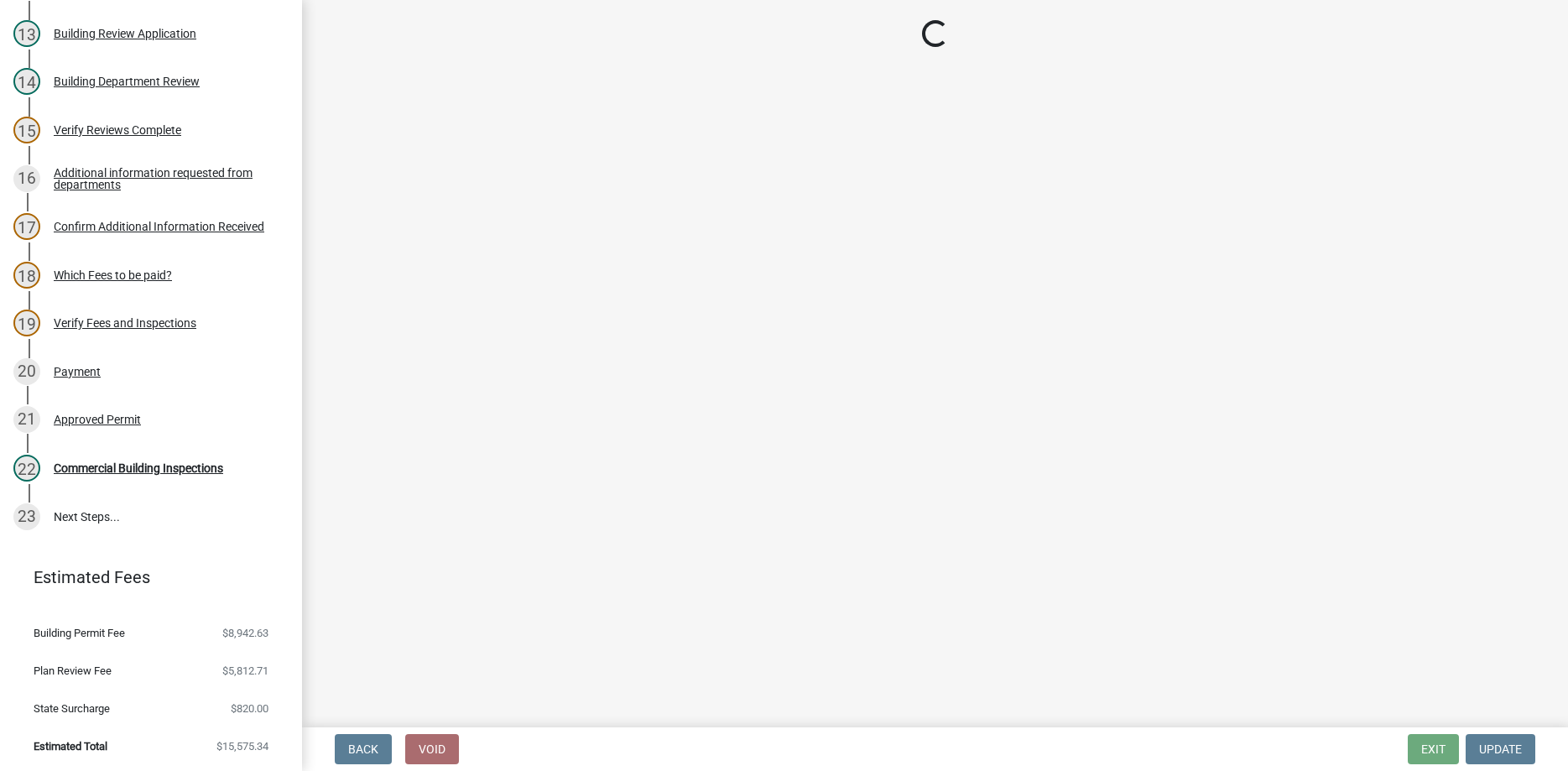
select select "805d55ac-e238-4e04-8f8e-acc067f36c3e"
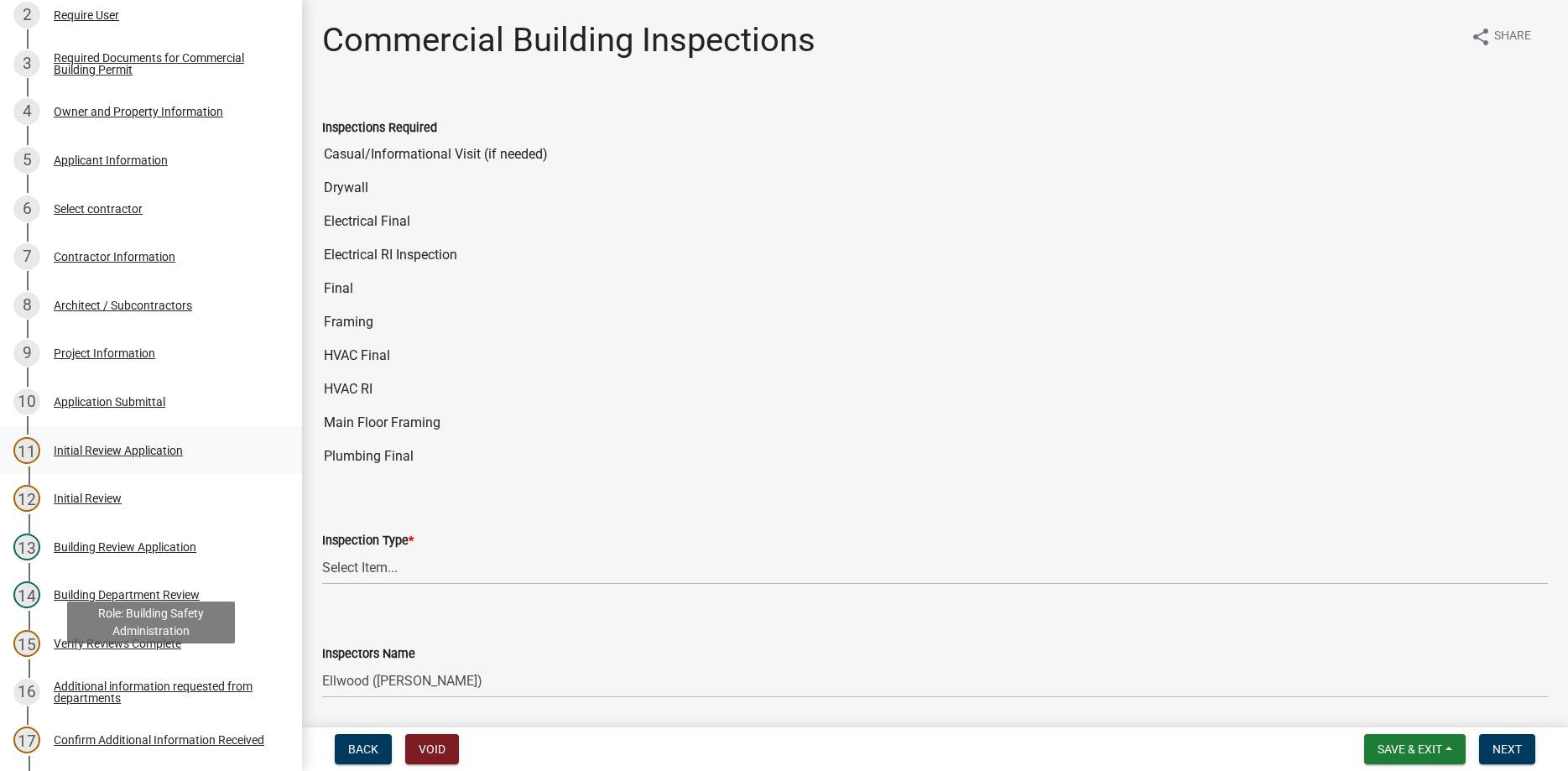
scroll to position [0, 0]
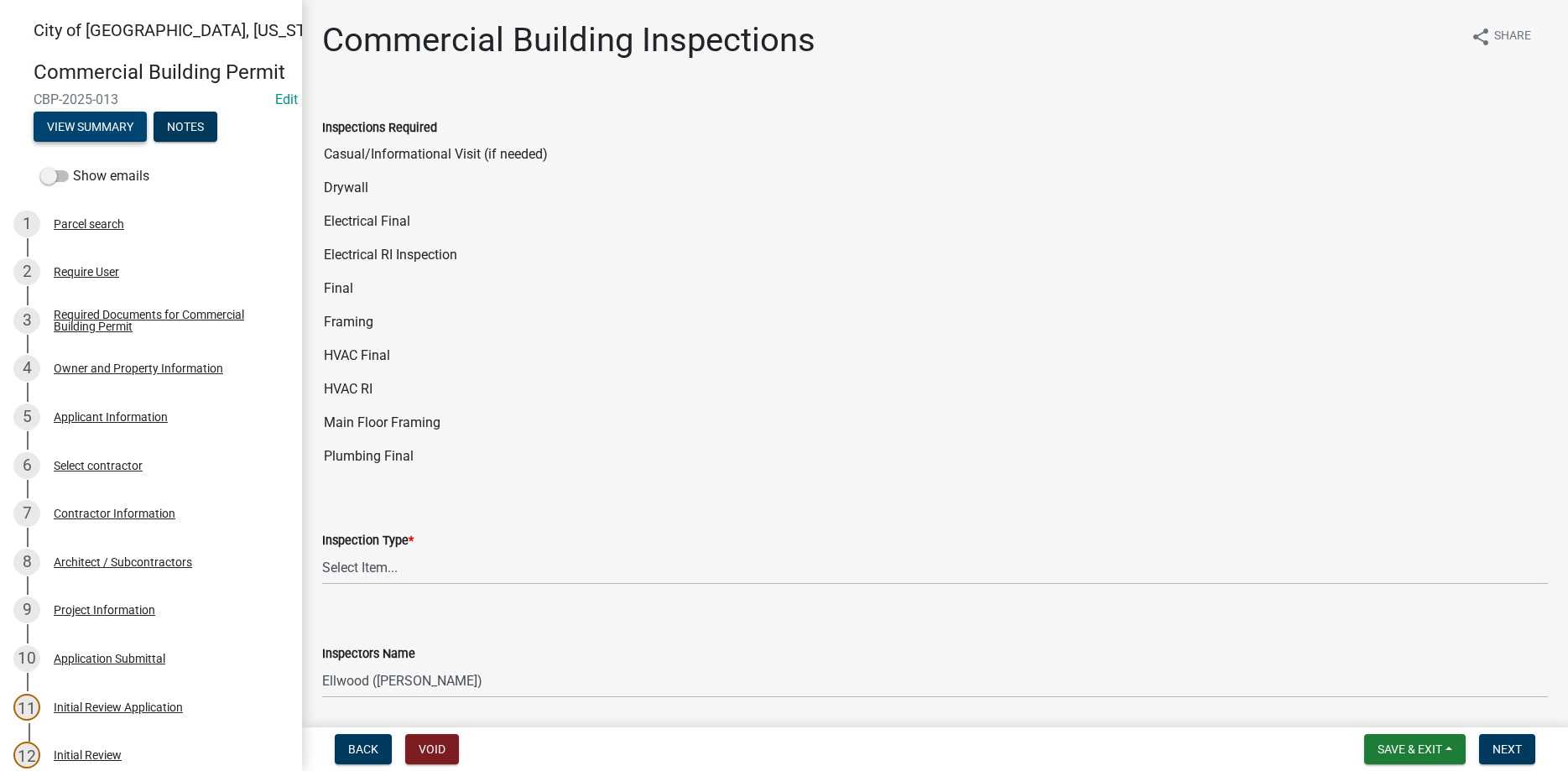
click at [105, 128] on button "View Summary" at bounding box center [89, 127] width 113 height 30
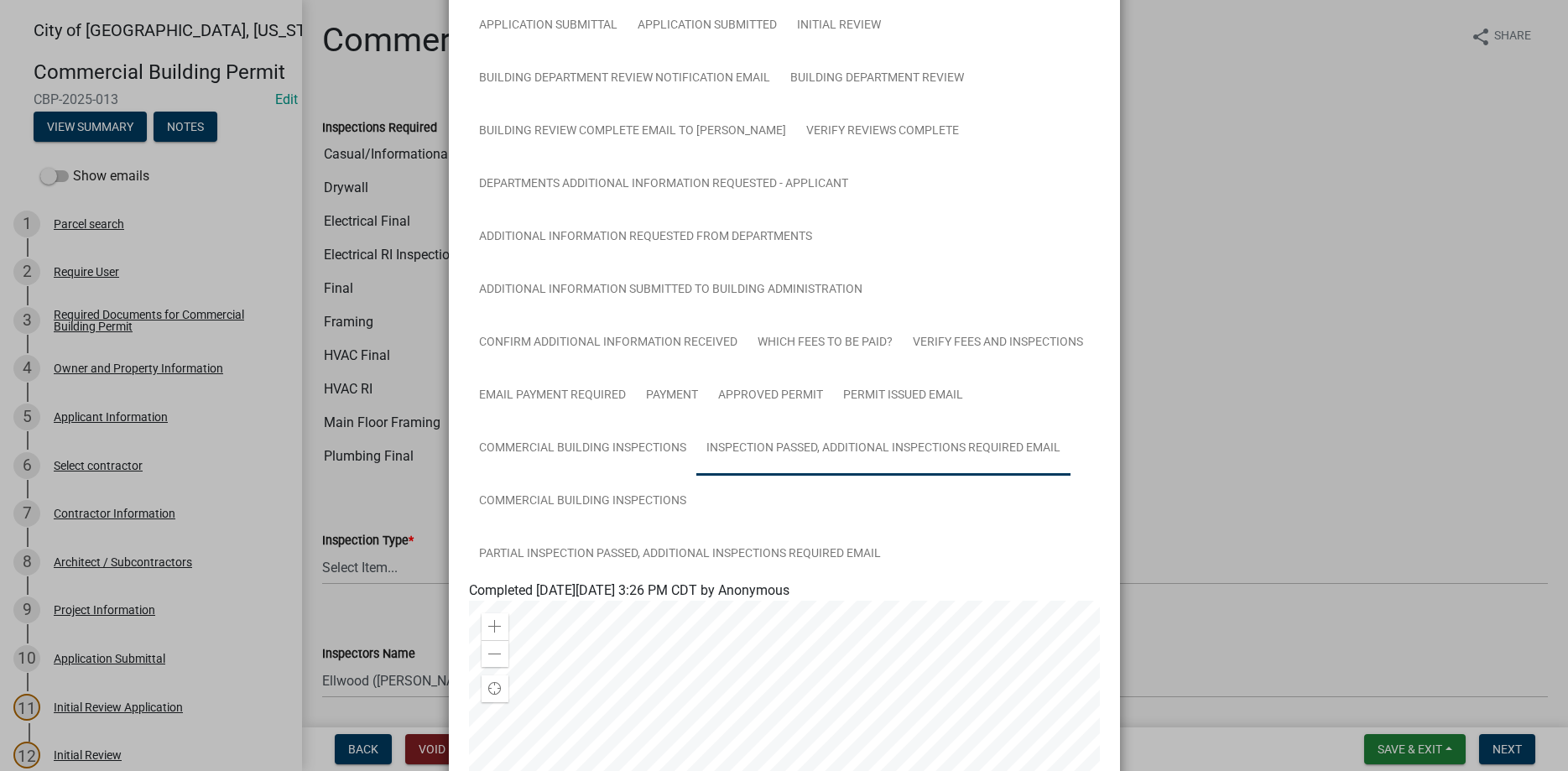
scroll to position [286, 0]
